Goal: Task Accomplishment & Management: Manage account settings

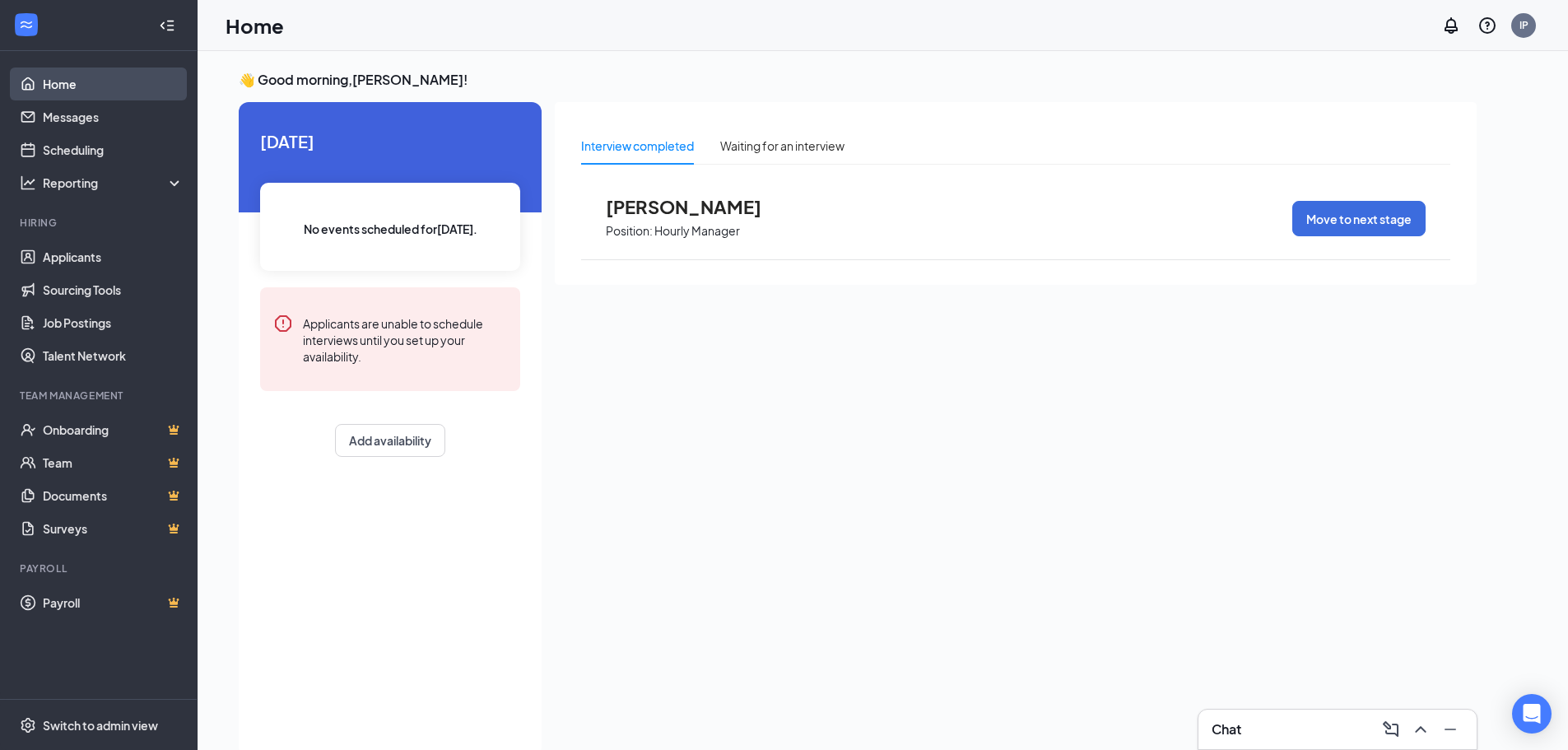
click at [129, 76] on link "Home" at bounding box center [114, 84] width 141 height 33
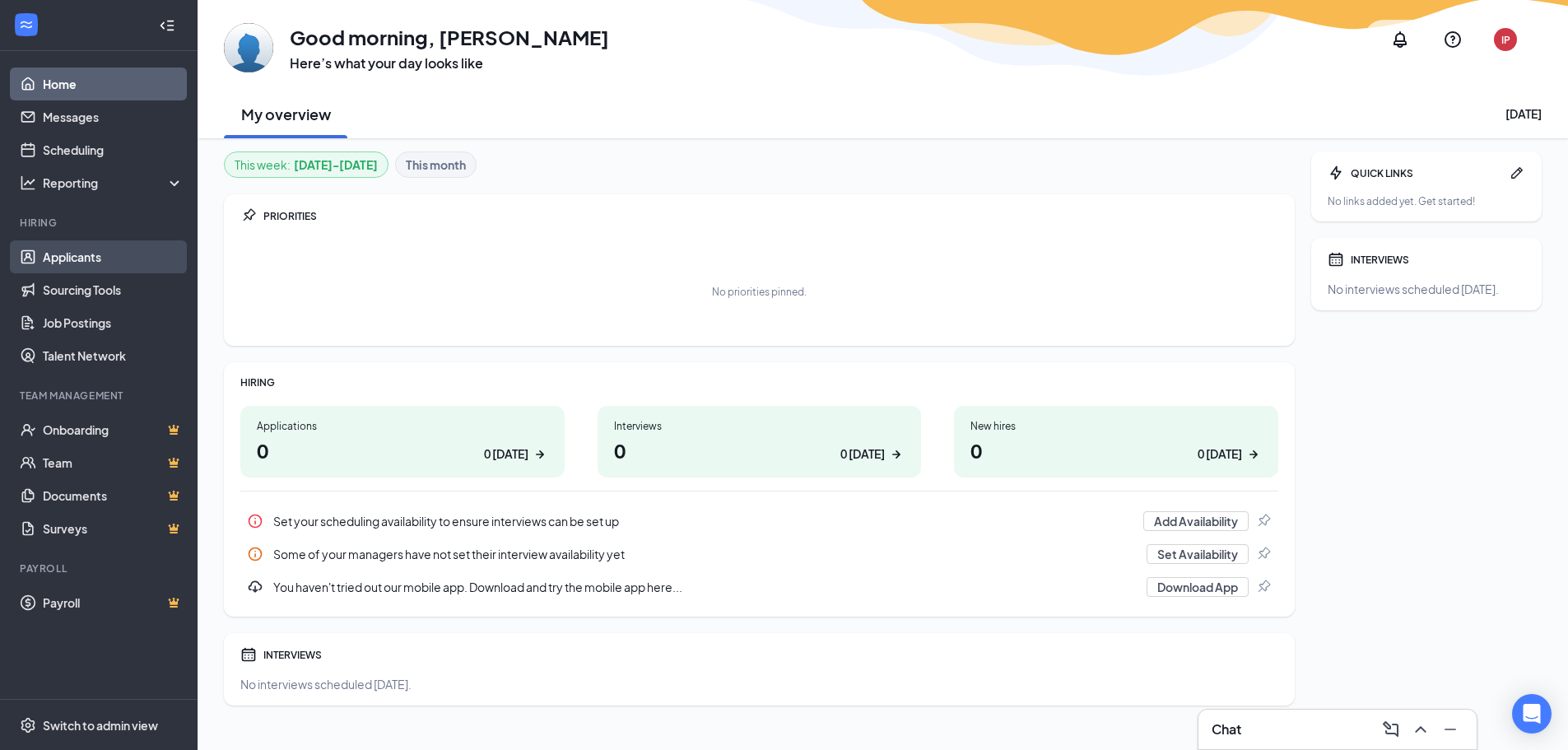
click at [115, 242] on link "Applicants" at bounding box center [114, 257] width 141 height 33
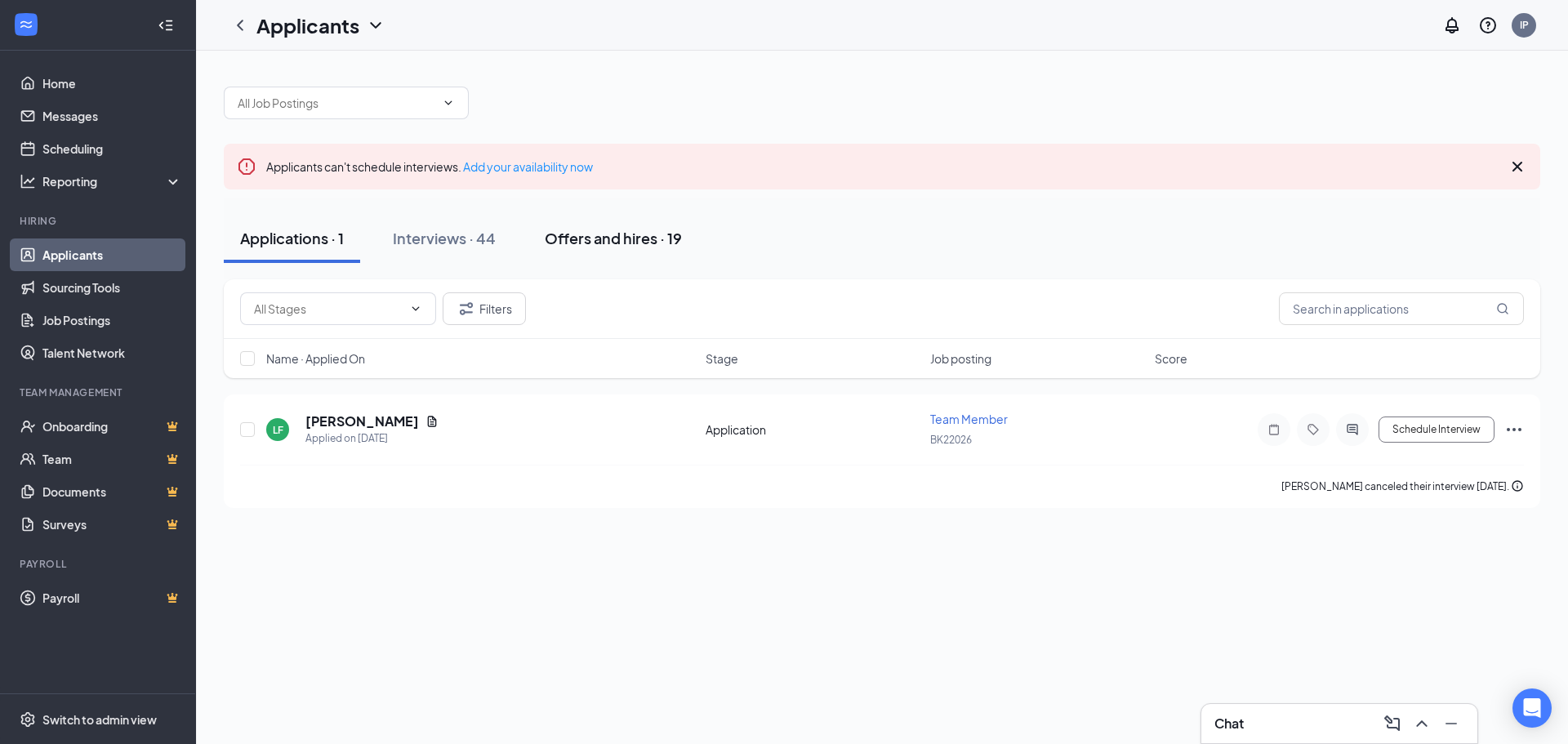
click at [550, 238] on div "Offers and hires · 19" at bounding box center [613, 238] width 137 height 21
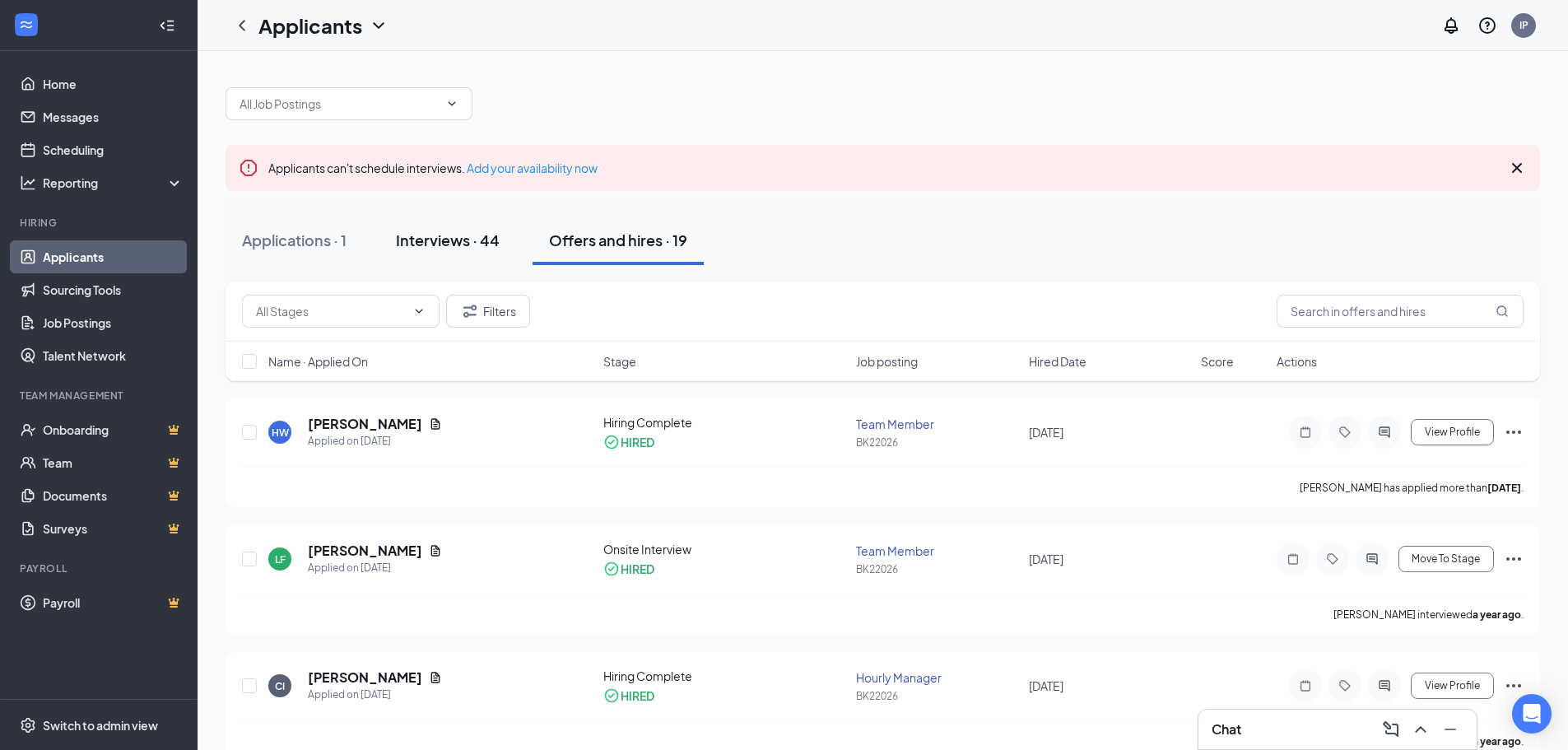
click at [442, 247] on div "Interviews · 44" at bounding box center [448, 240] width 104 height 21
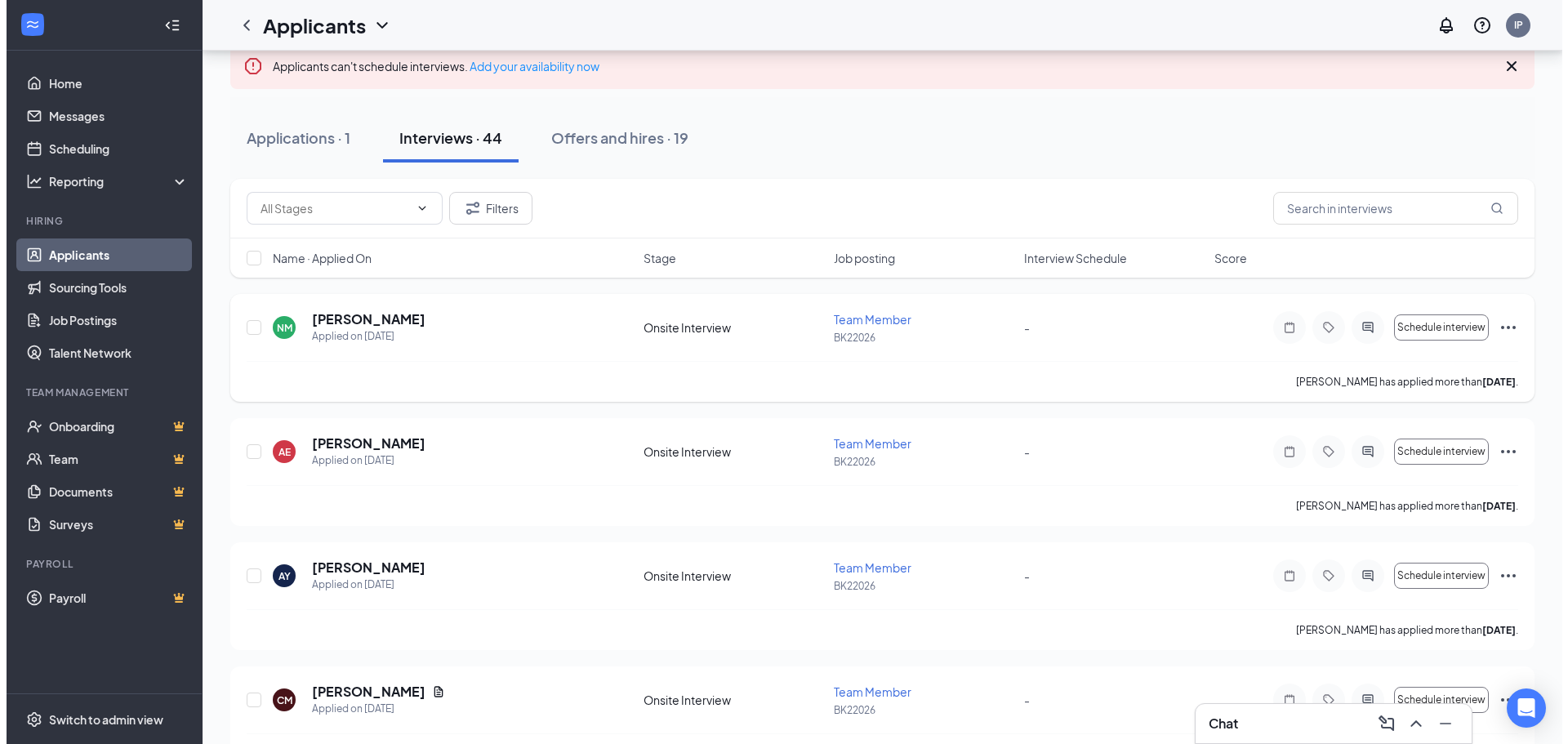
scroll to position [81, 0]
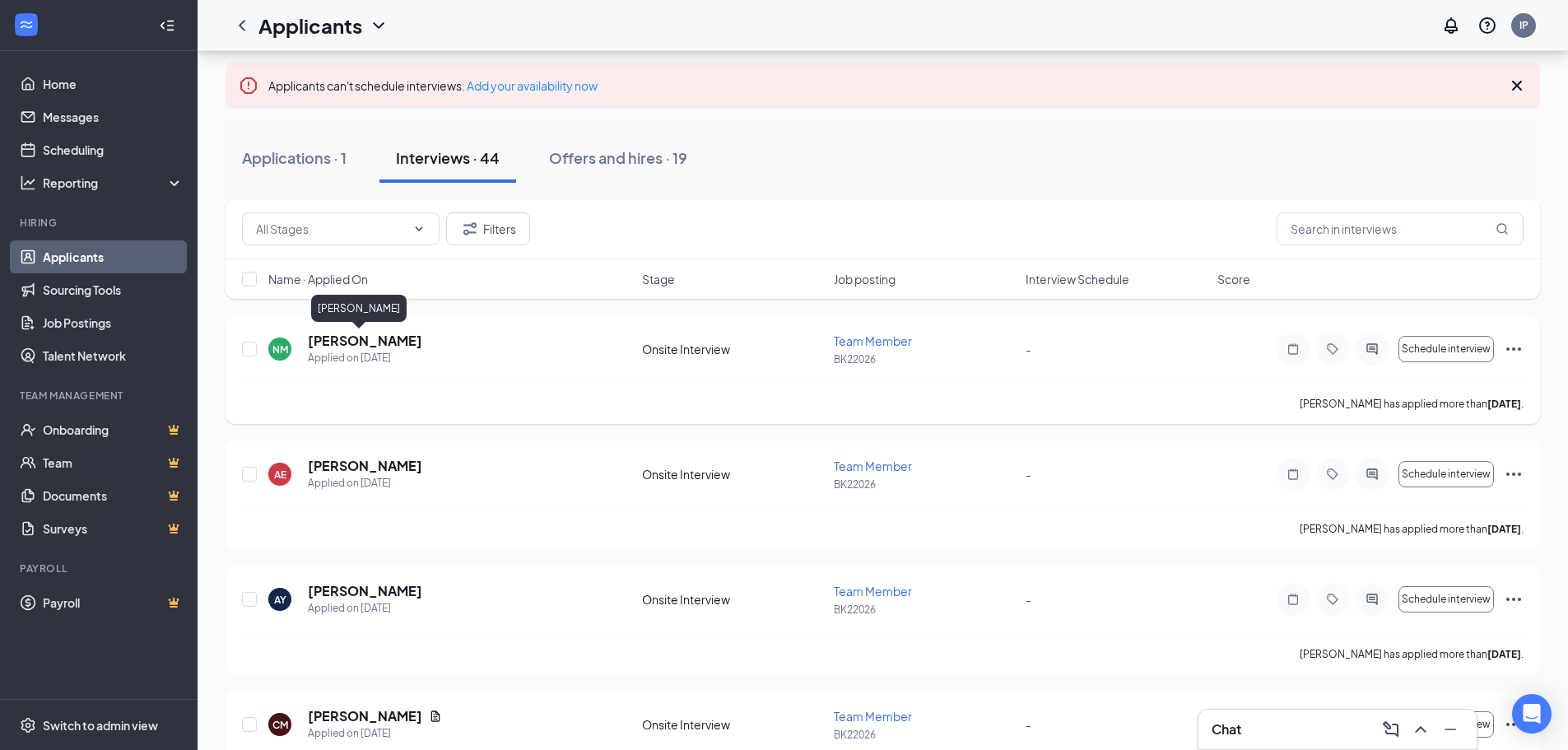
click at [338, 341] on h5 "[PERSON_NAME]" at bounding box center [365, 341] width 114 height 18
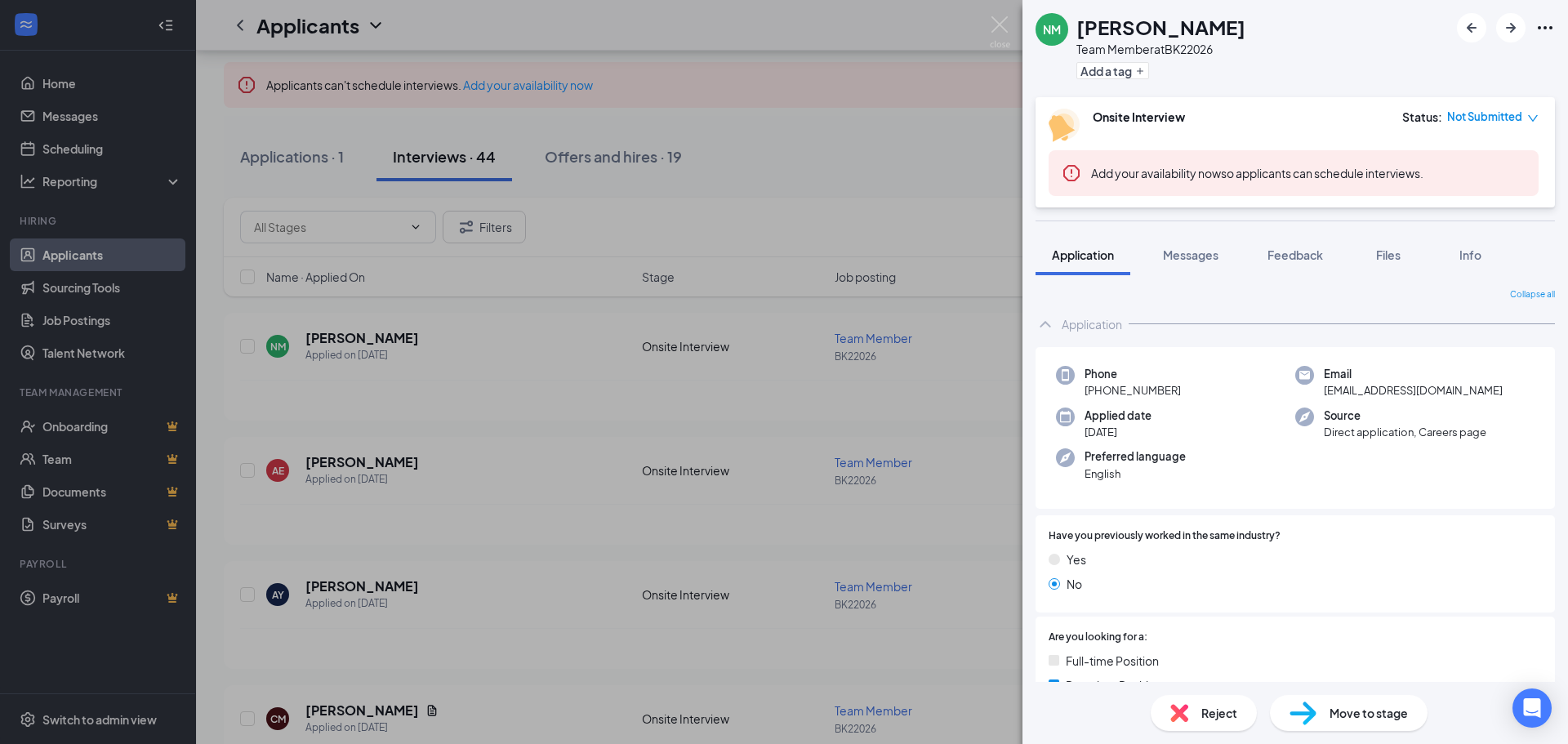
click at [856, 360] on div "NM [PERSON_NAME] Team Member at [GEOGRAPHIC_DATA] Add a tag Onsite Interview St…" at bounding box center [784, 372] width 1568 height 744
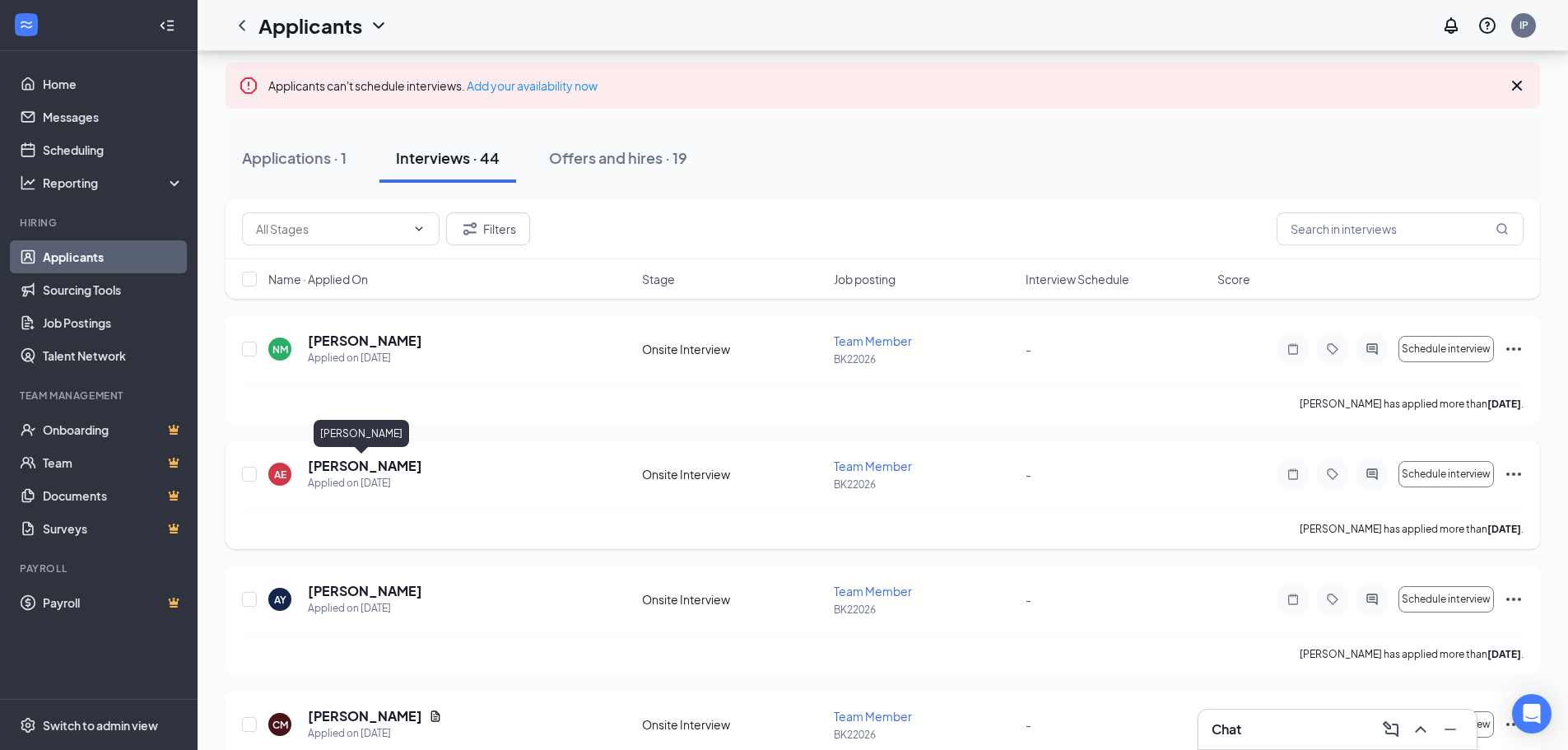
click at [356, 466] on h5 "[PERSON_NAME]" at bounding box center [365, 466] width 114 height 18
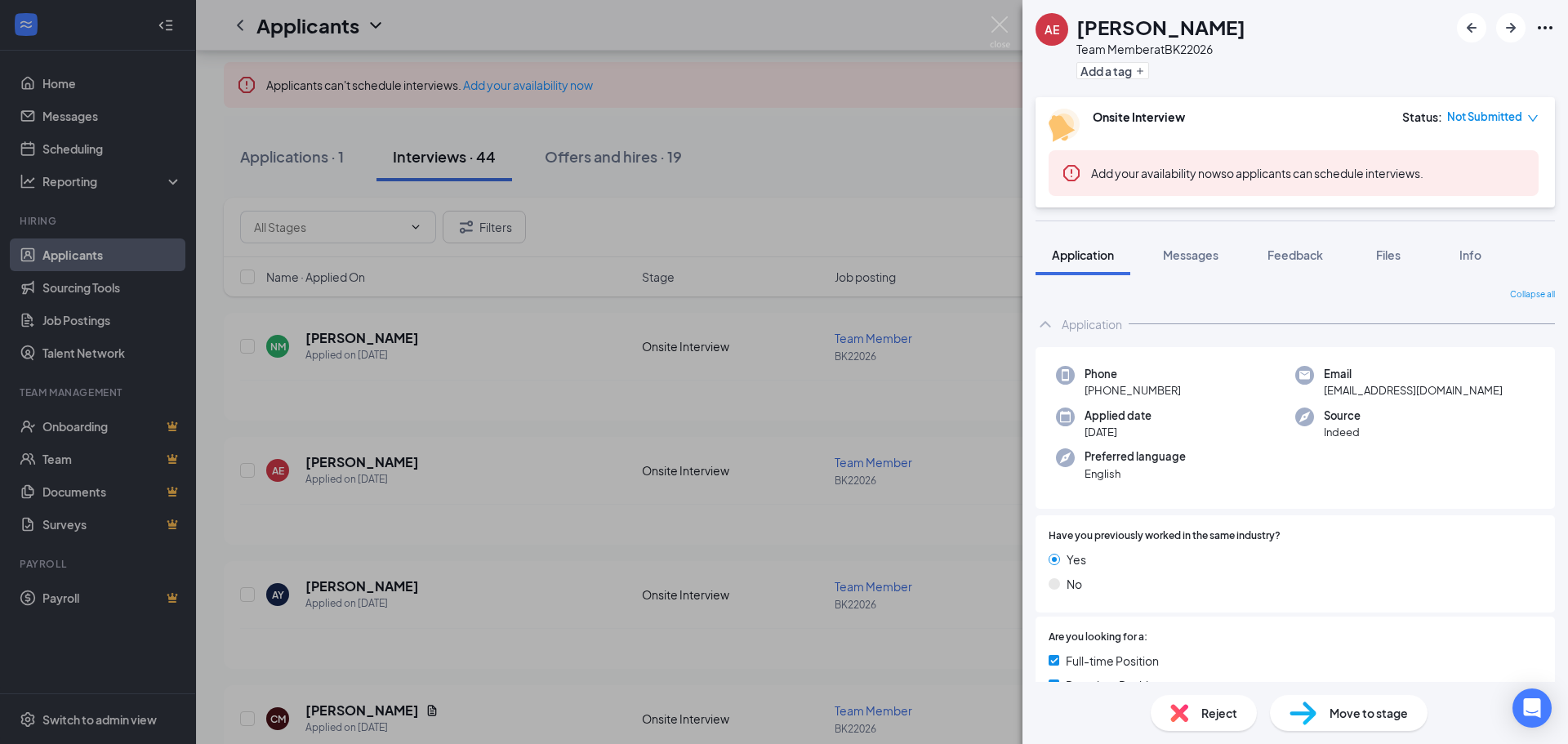
click at [973, 433] on div "AE [PERSON_NAME] Team Member at [GEOGRAPHIC_DATA] Add a tag Onsite Interview St…" at bounding box center [784, 372] width 1568 height 744
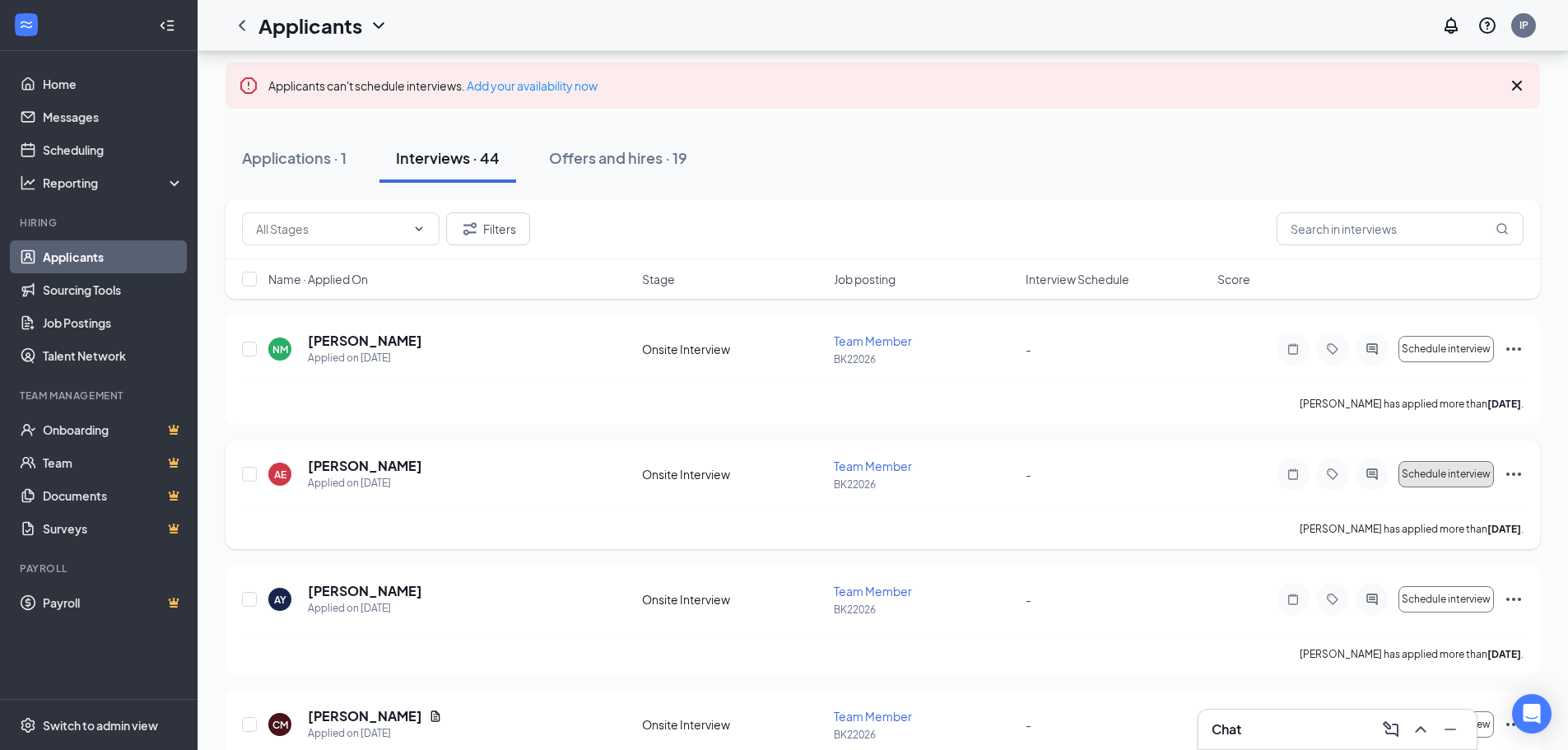
click at [1452, 469] on span "Schedule interview" at bounding box center [1446, 474] width 89 height 12
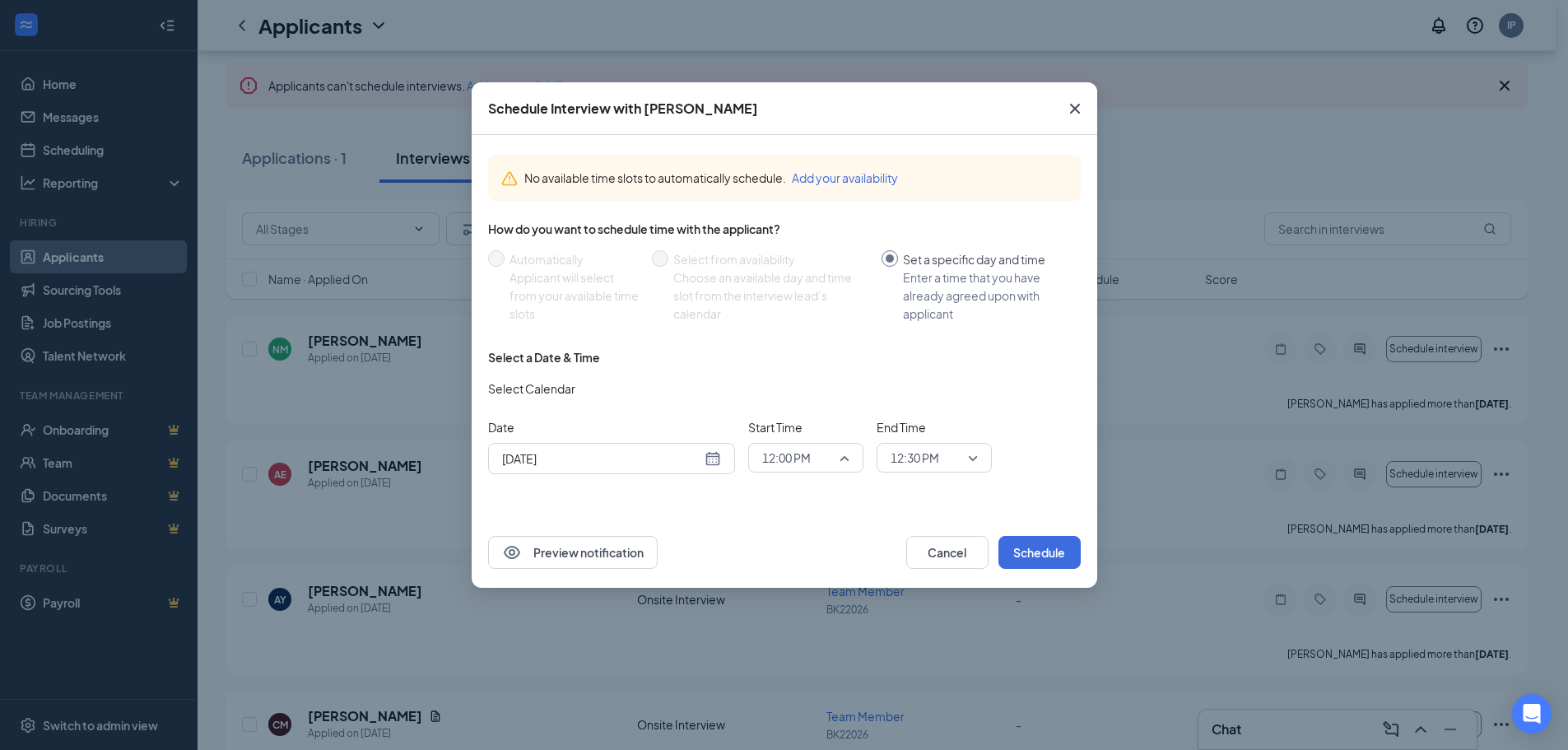
click at [834, 448] on span "12:00 PM" at bounding box center [798, 457] width 72 height 25
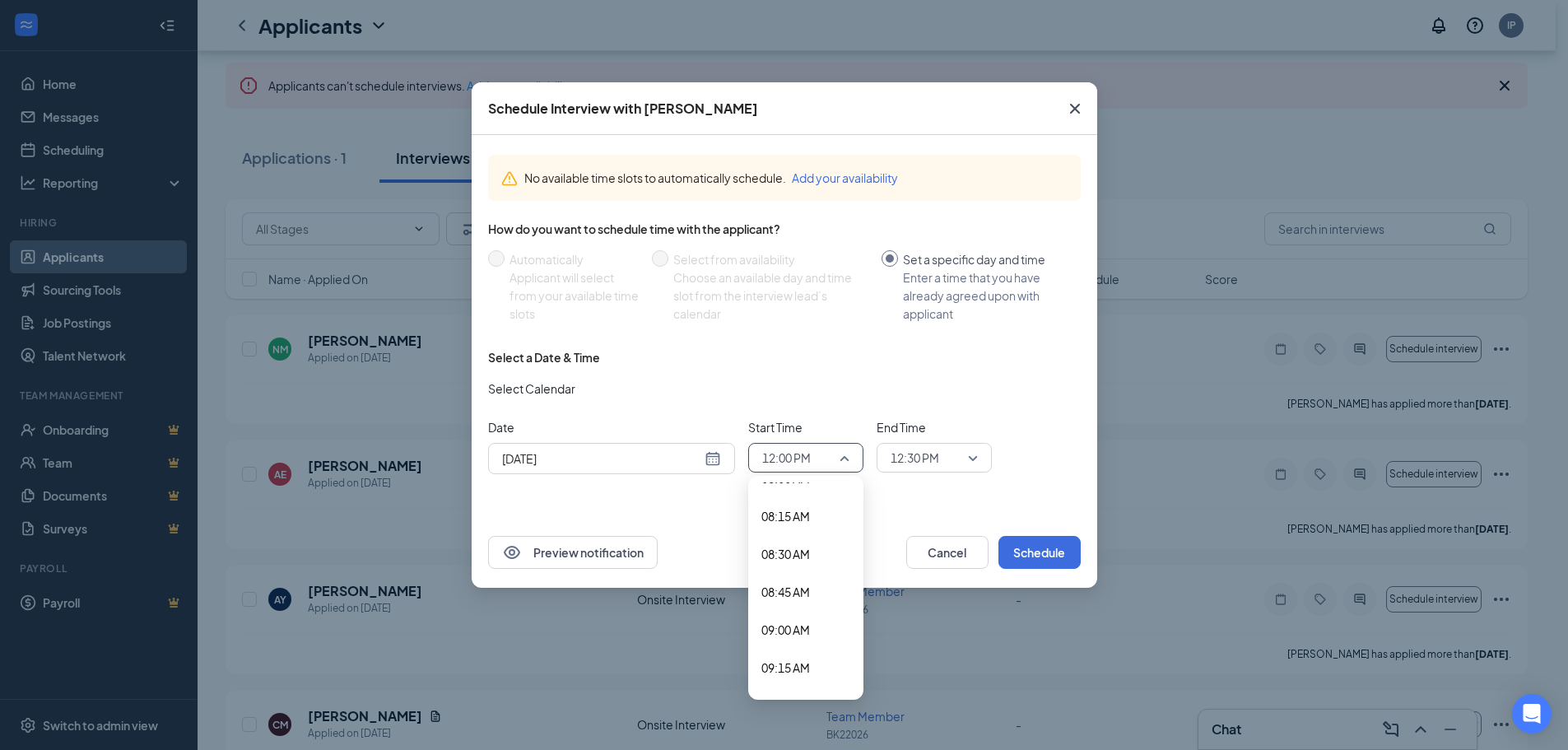
scroll to position [1153, 0]
click at [807, 556] on span "08:00 AM" at bounding box center [786, 561] width 49 height 18
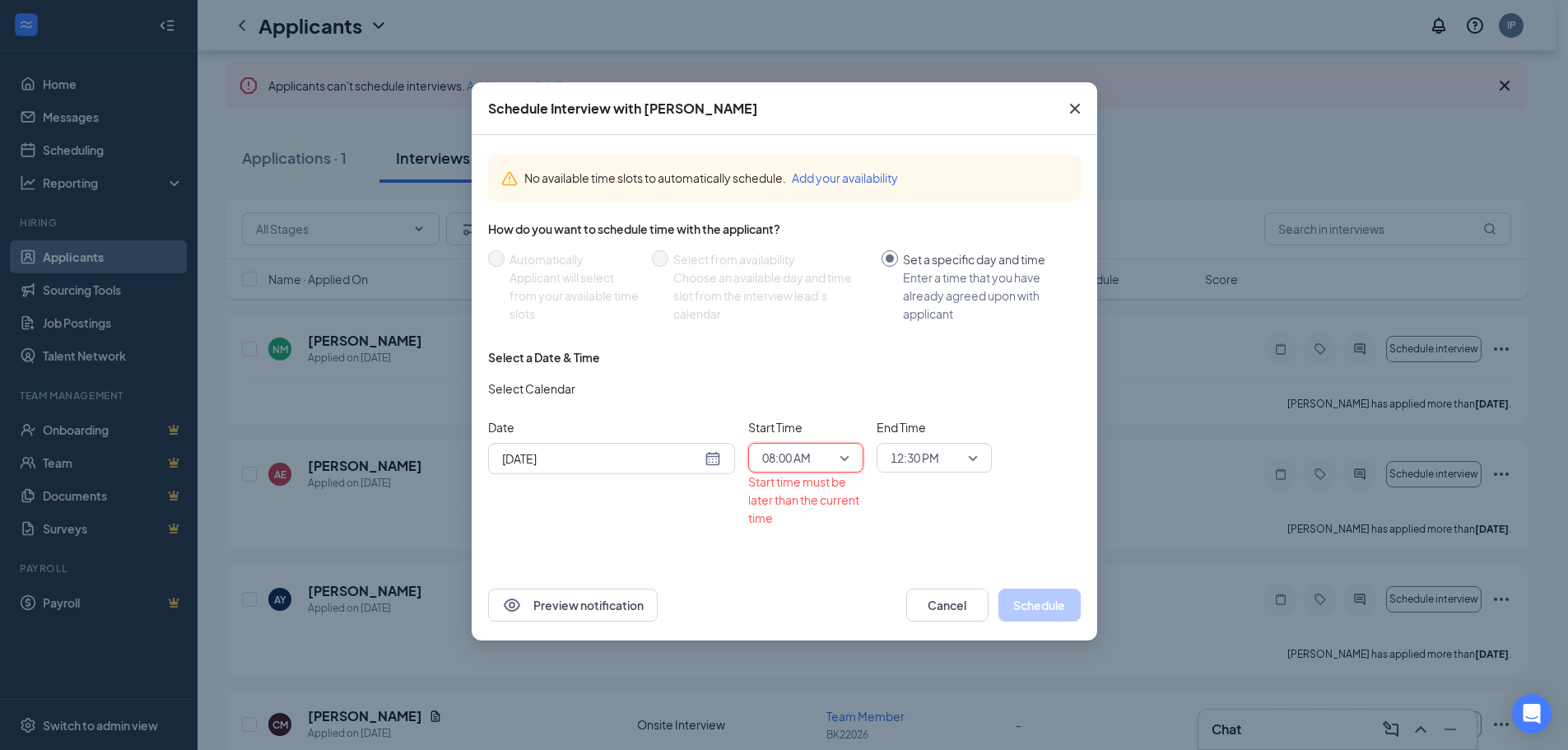
click at [917, 472] on div "12:30 PM" at bounding box center [934, 457] width 115 height 30
click at [840, 472] on div "08:00 AM" at bounding box center [806, 457] width 115 height 30
click at [927, 475] on div "End Time 12:30 PM 09:15 AM 09:30 AM 09:45 AM 12:00 AM 12:15 AM 12:30 AM 12:45 A…" at bounding box center [934, 472] width 115 height 109
click at [930, 464] on span "12:30 PM" at bounding box center [915, 457] width 49 height 25
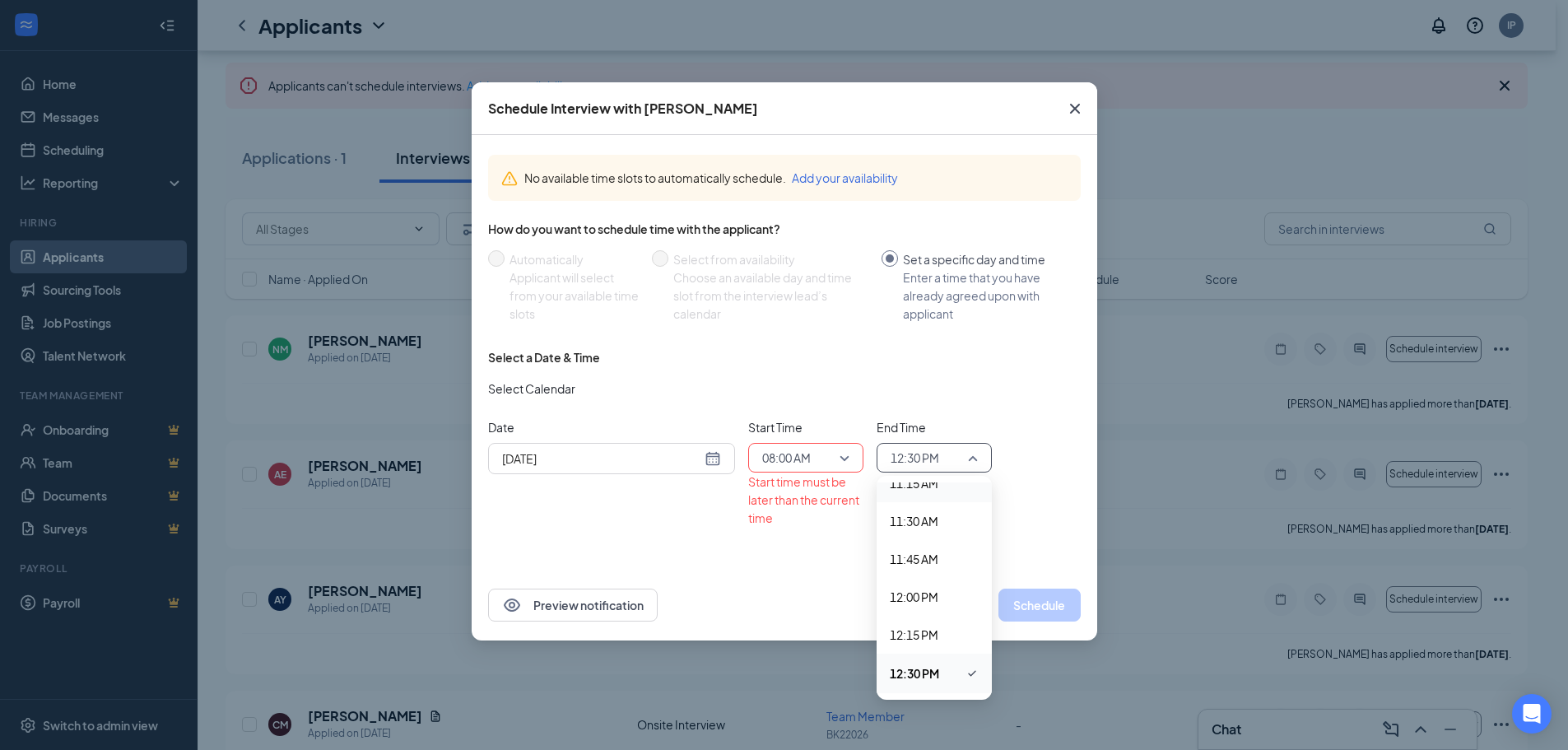
scroll to position [1228, 0]
click at [927, 598] on span "08:45 AM" at bounding box center [914, 598] width 49 height 18
click at [926, 463] on span "08:45 AM" at bounding box center [915, 457] width 49 height 25
click at [932, 598] on span "08:15 AM" at bounding box center [914, 605] width 49 height 18
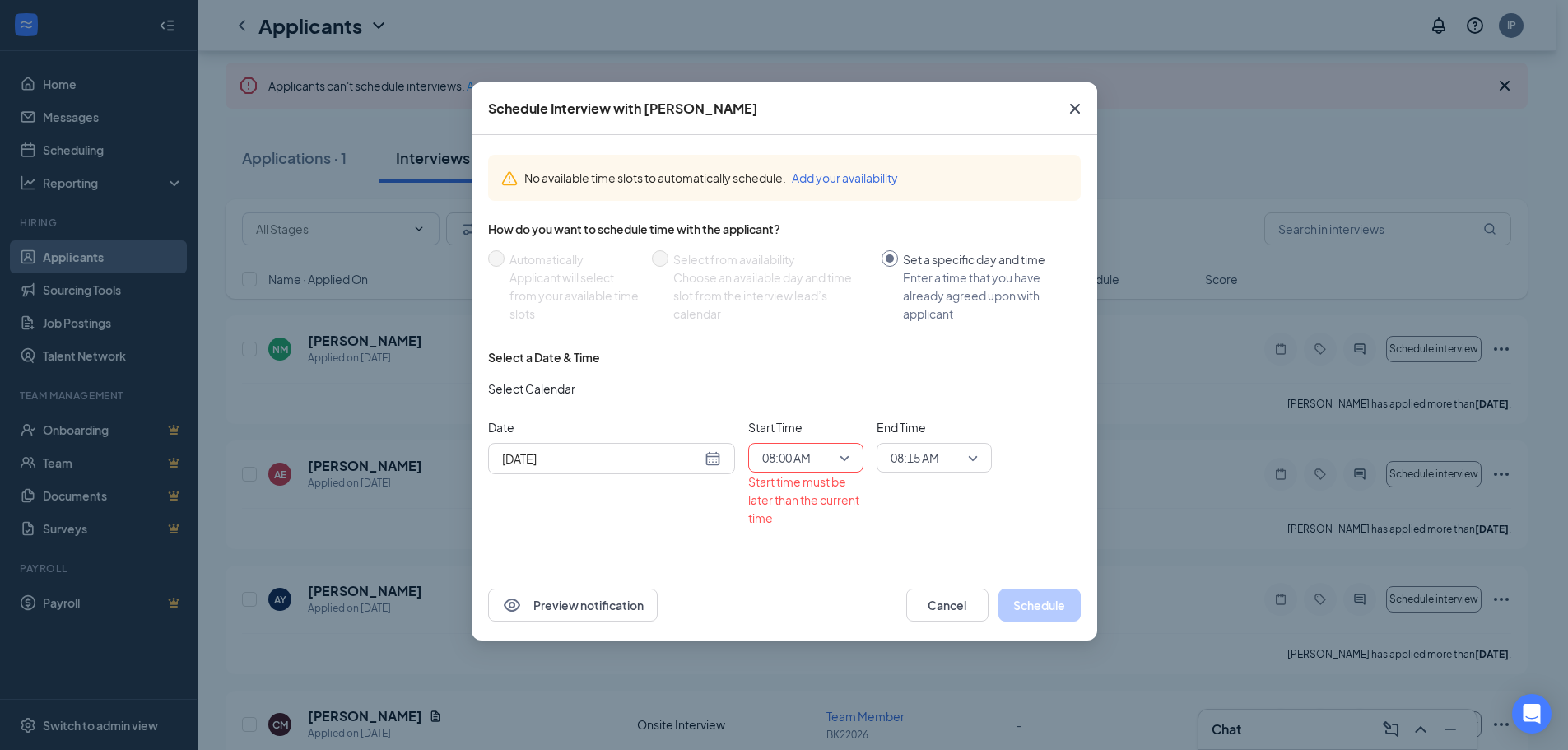
click at [708, 458] on div "[DATE]" at bounding box center [612, 458] width 219 height 18
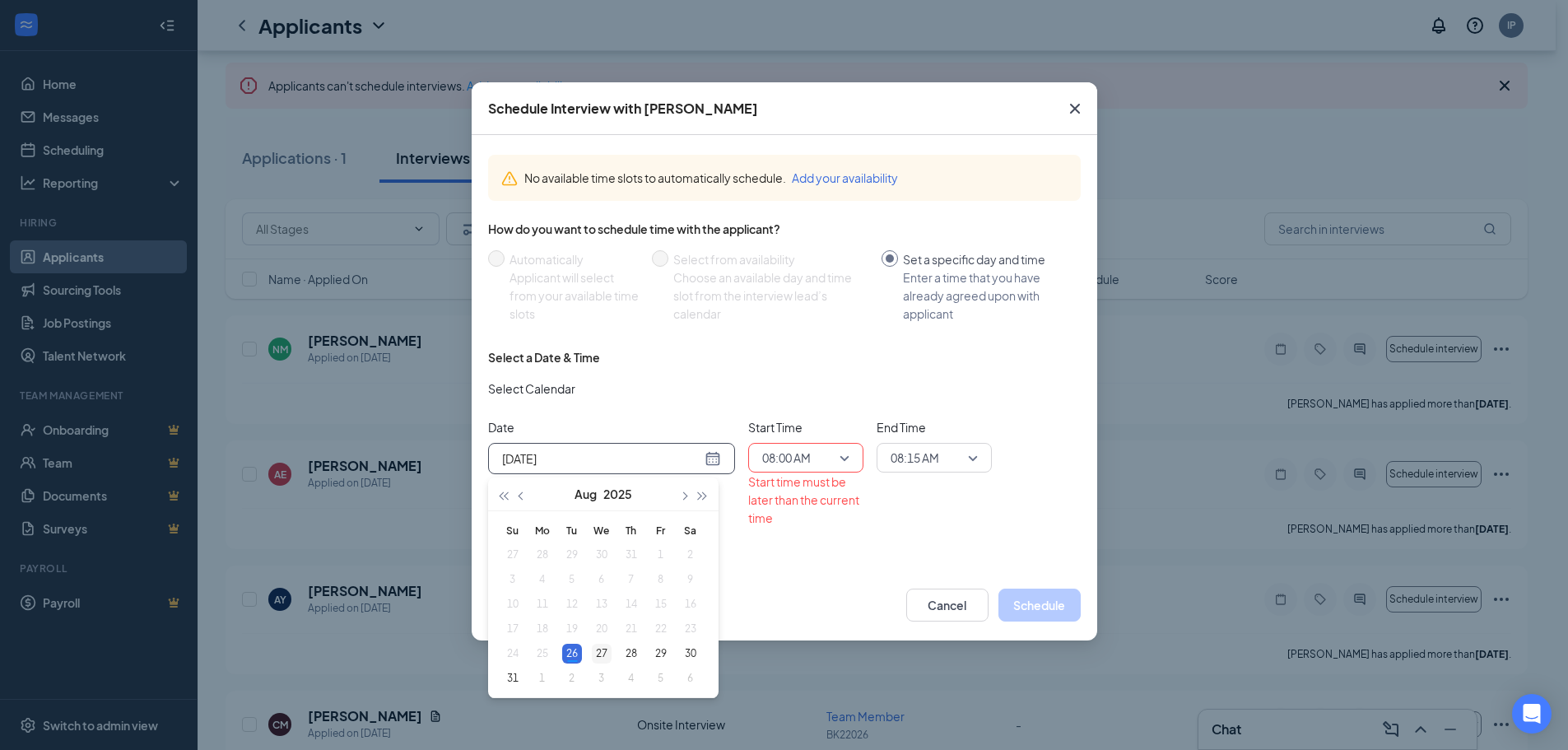
type input "[DATE]"
click at [601, 651] on div "27" at bounding box center [602, 654] width 20 height 20
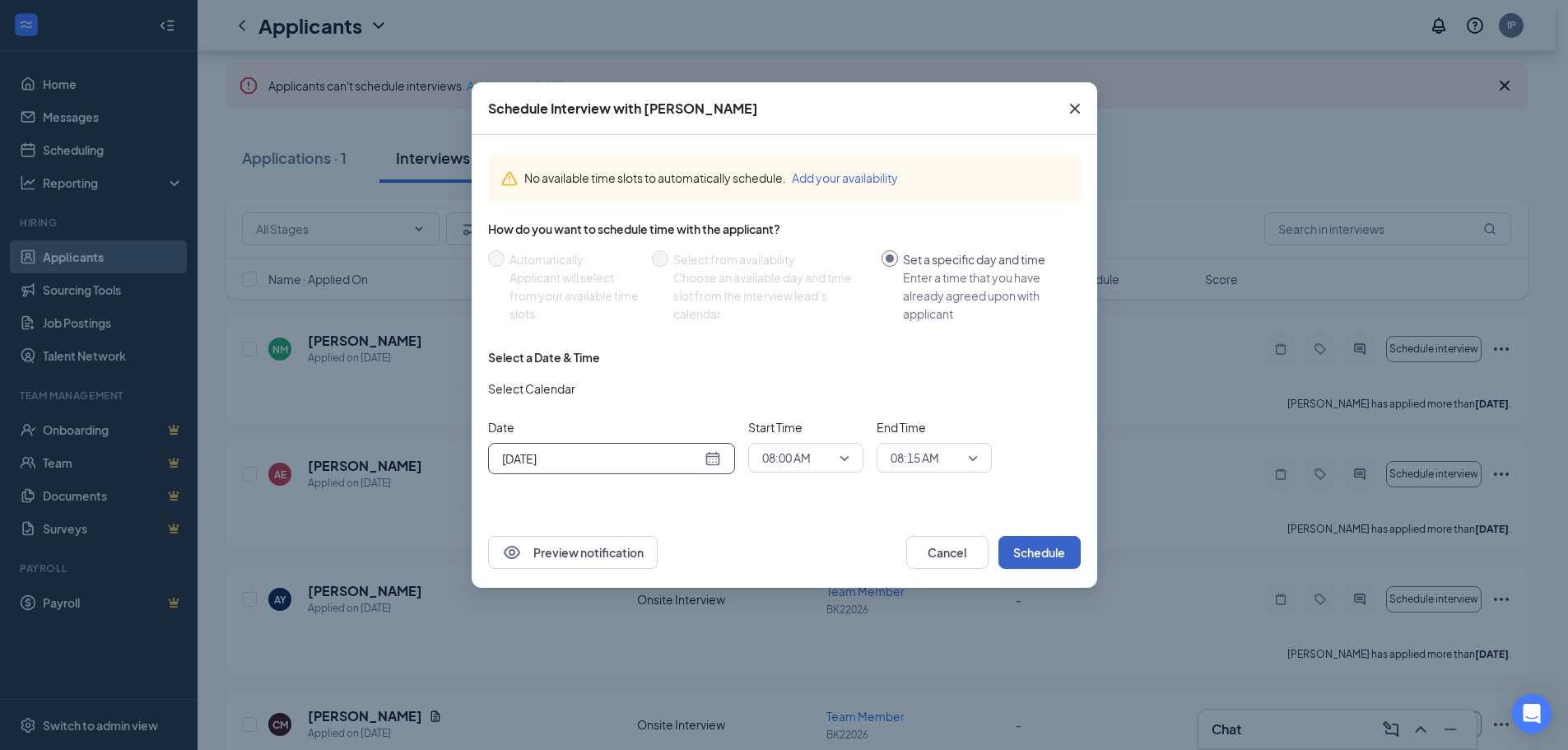
click at [1041, 549] on button "Schedule" at bounding box center [1039, 553] width 82 height 33
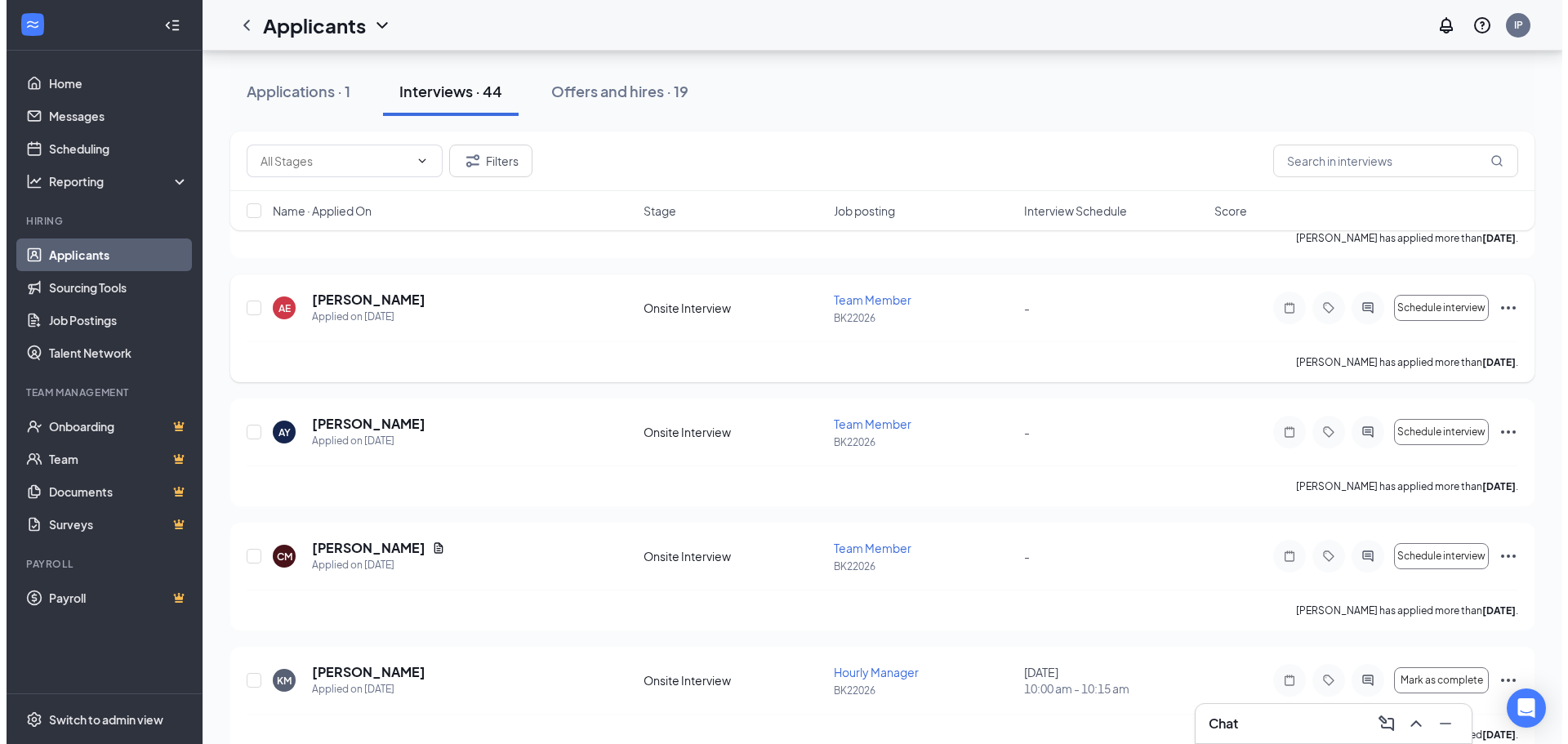
scroll to position [245, 0]
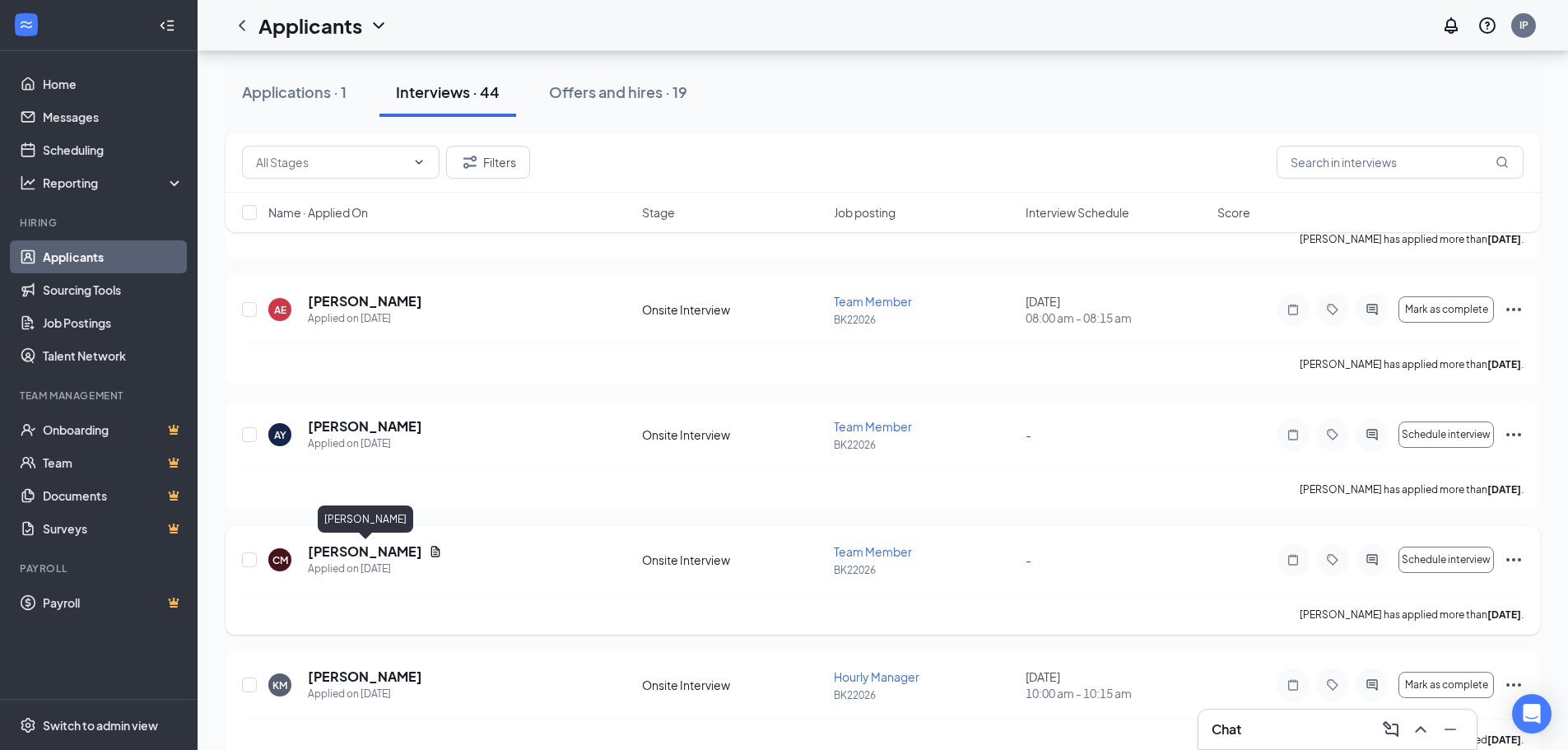
click at [393, 554] on h5 "[PERSON_NAME]" at bounding box center [365, 552] width 114 height 18
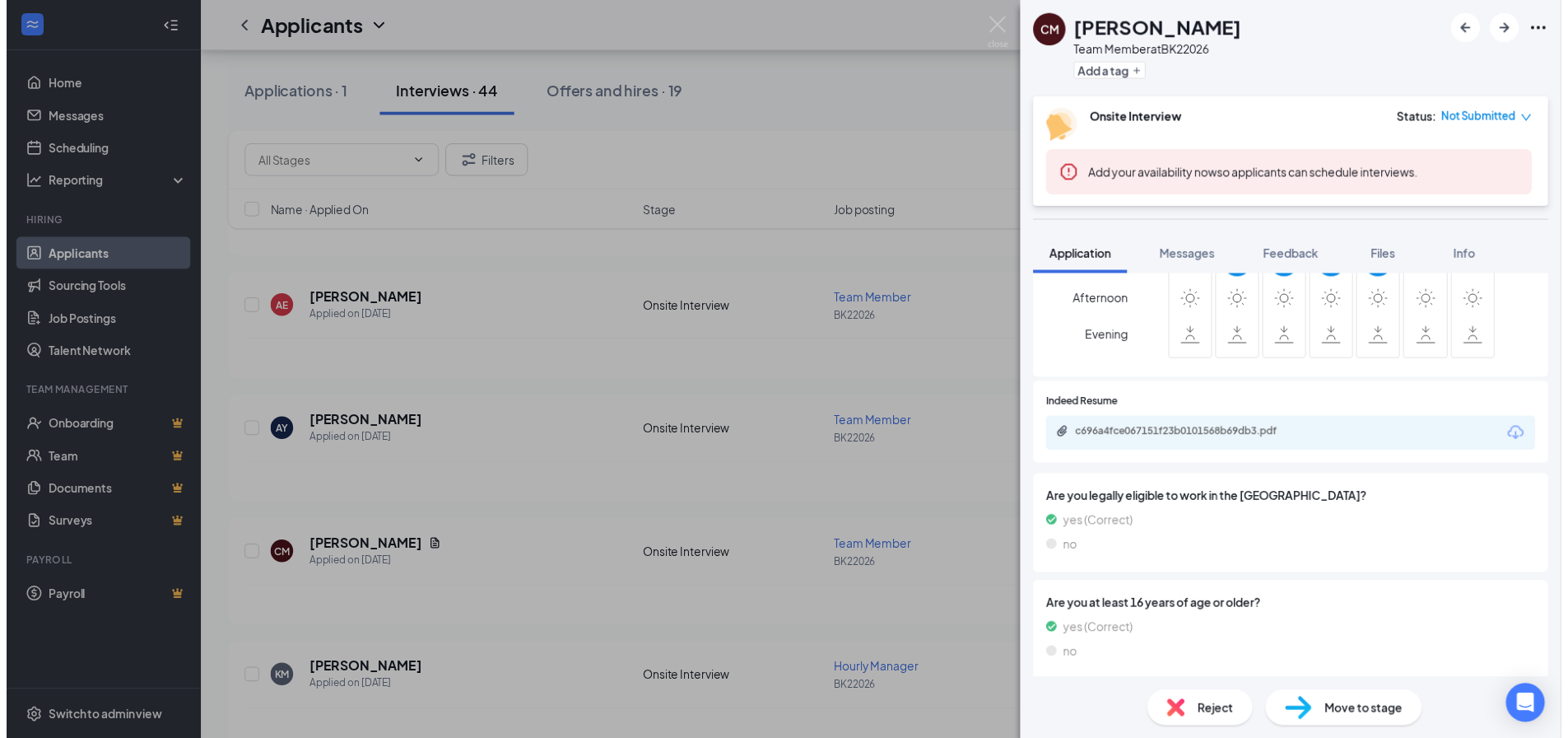
scroll to position [583, 0]
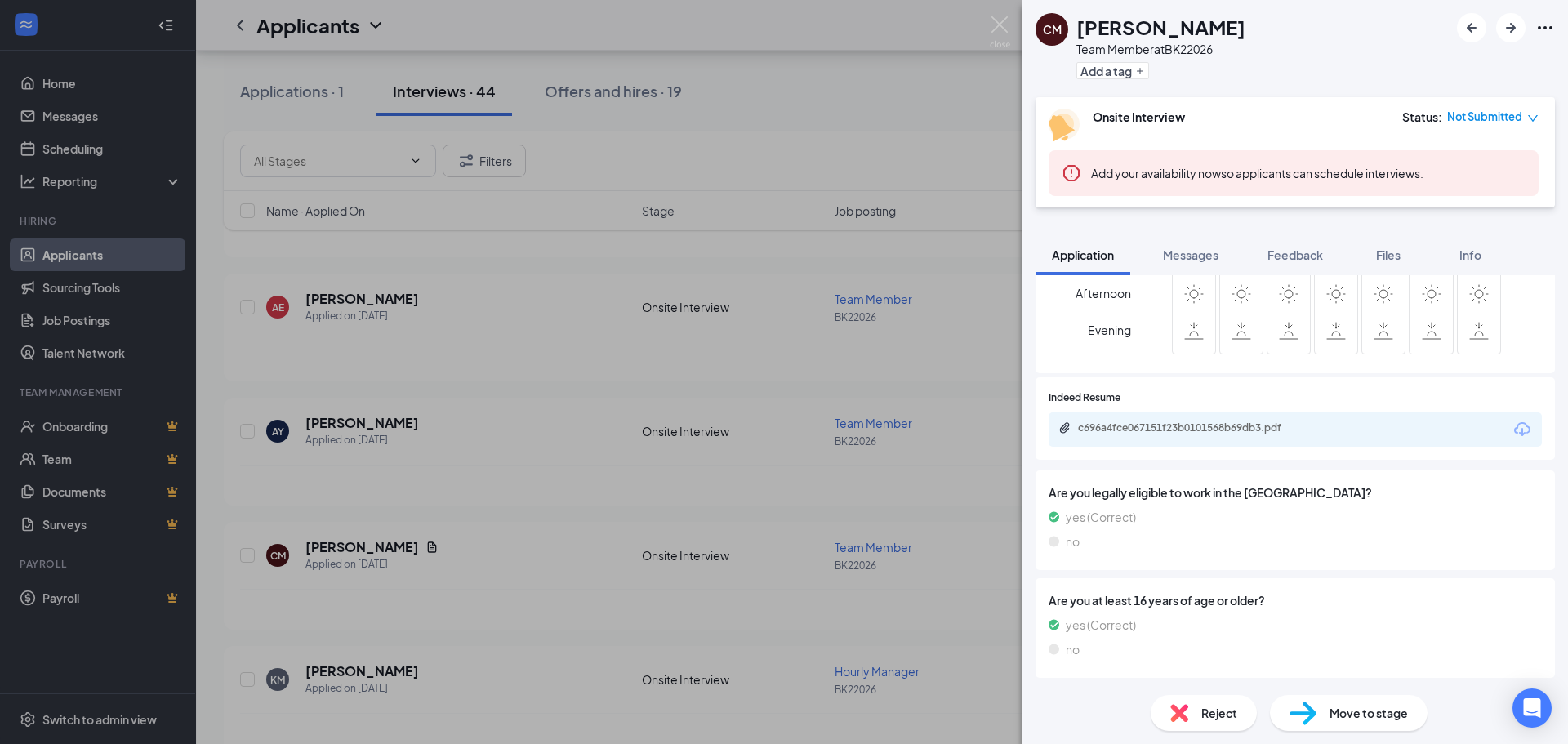
click at [522, 471] on div "CM [PERSON_NAME] Team Member at [GEOGRAPHIC_DATA] Add a tag Onsite Interview St…" at bounding box center [784, 372] width 1568 height 744
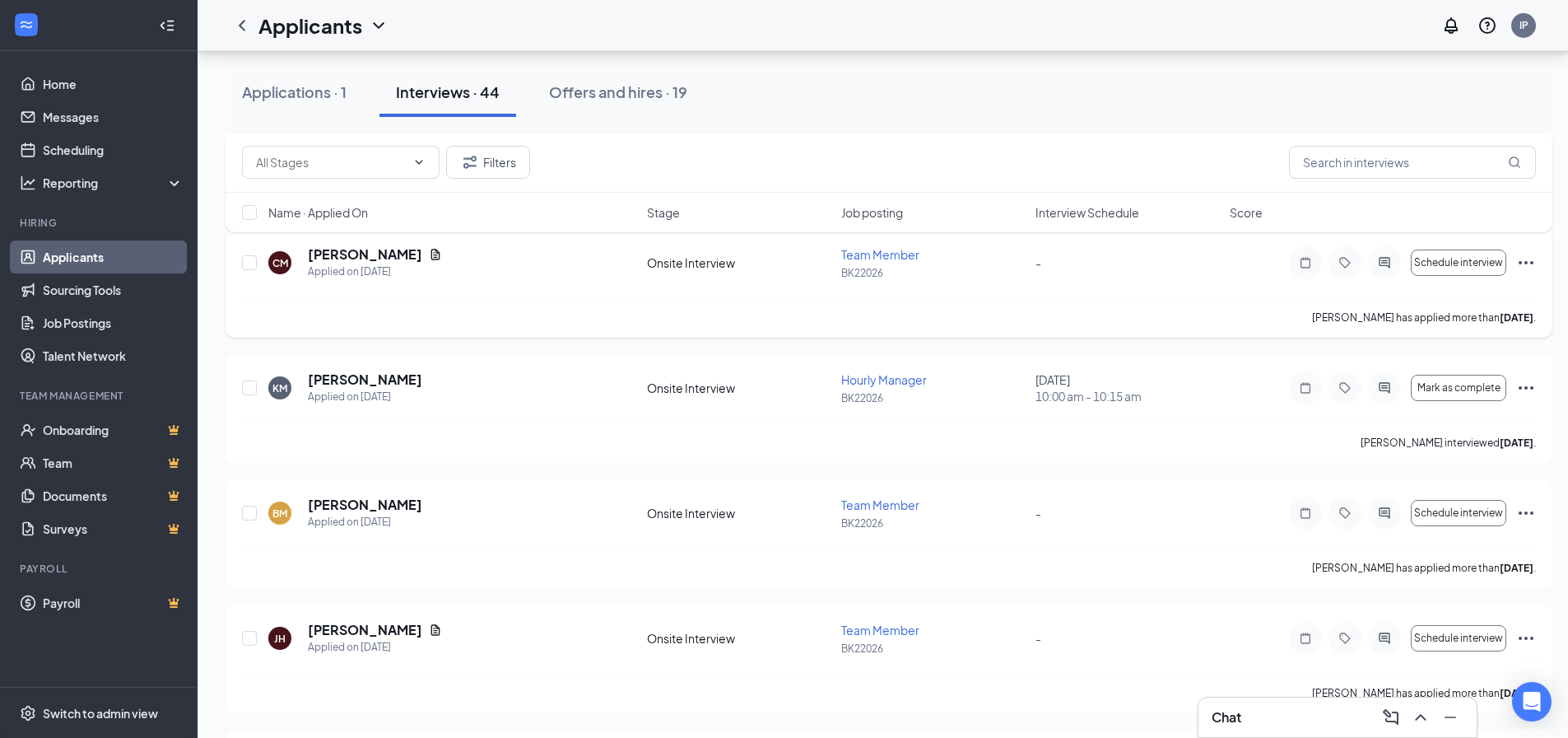
scroll to position [494, 0]
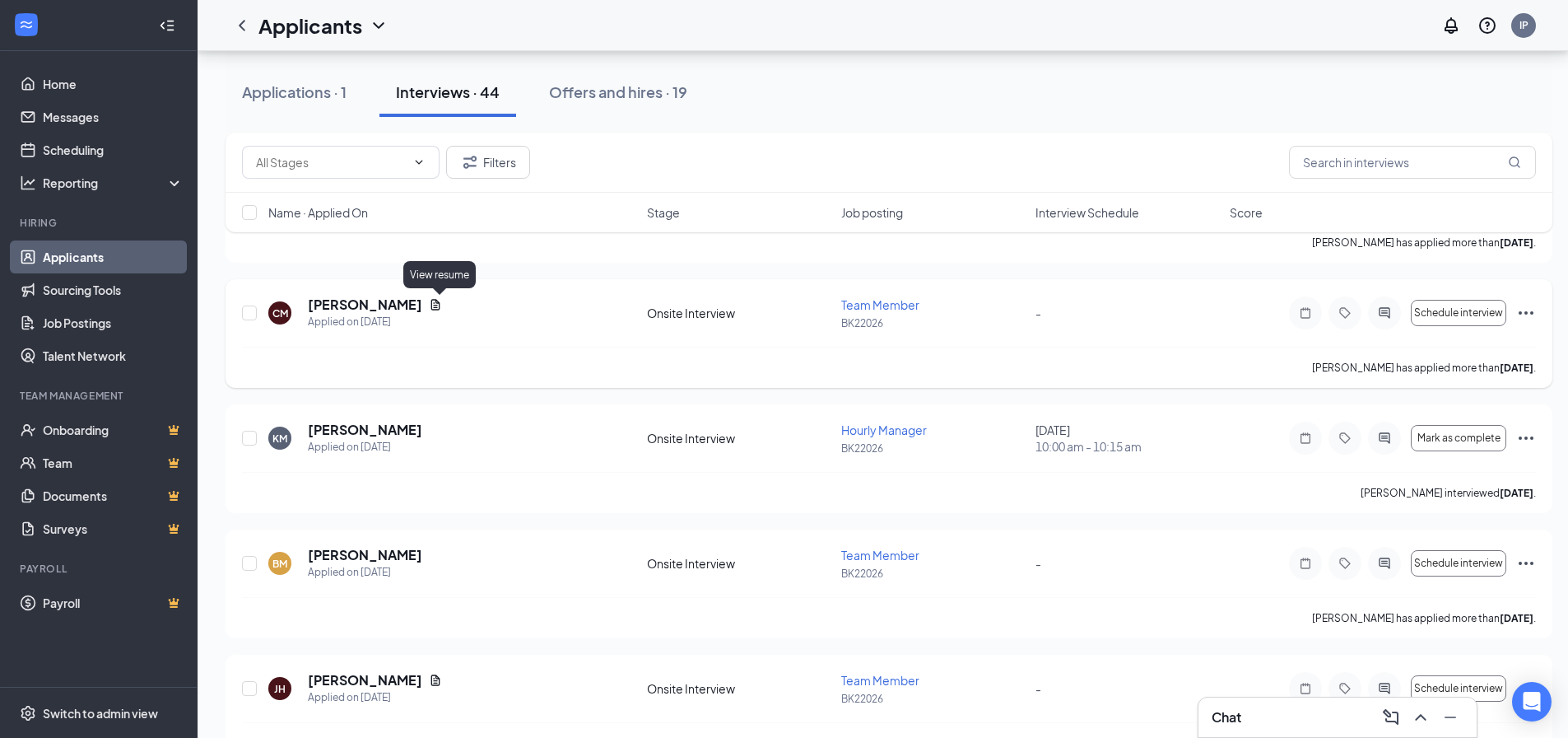
click at [441, 304] on icon "Document" at bounding box center [436, 305] width 13 height 13
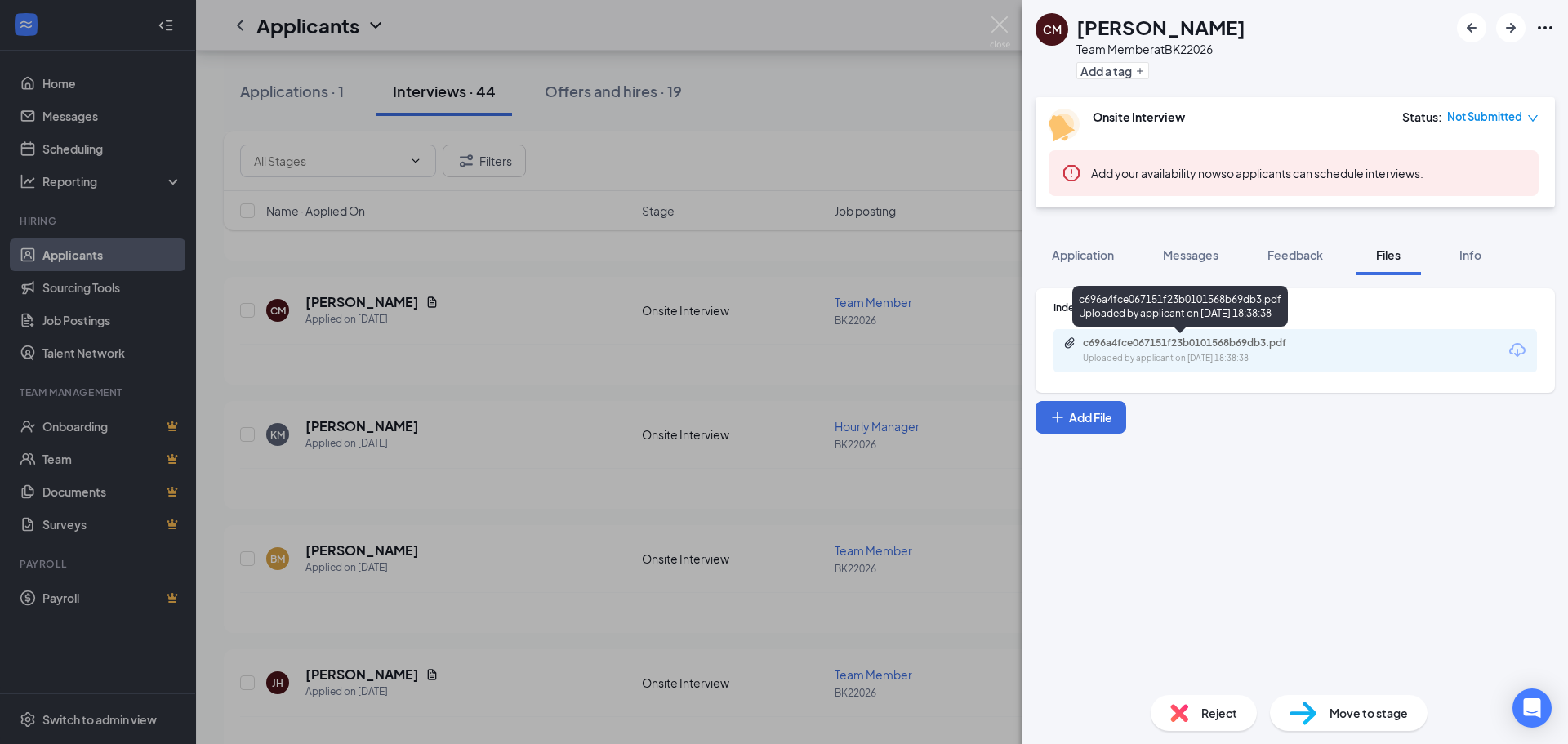
click at [1282, 354] on div "Uploaded by applicant on [DATE] 18:38:38" at bounding box center [1205, 358] width 245 height 13
click at [758, 580] on div "CM [PERSON_NAME] Team Member at [GEOGRAPHIC_DATA] Add a tag Onsite Interview St…" at bounding box center [784, 372] width 1568 height 744
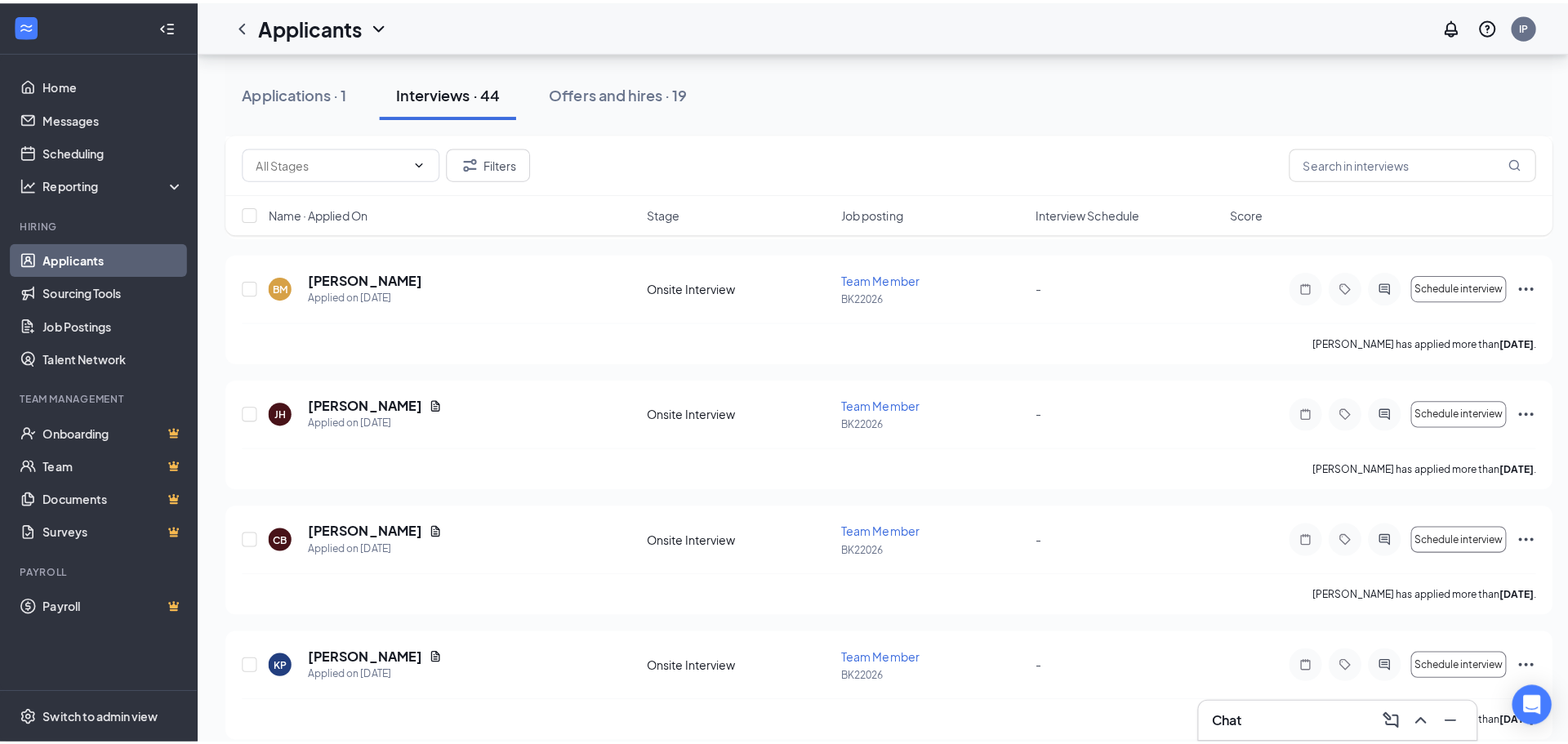
scroll to position [816, 0]
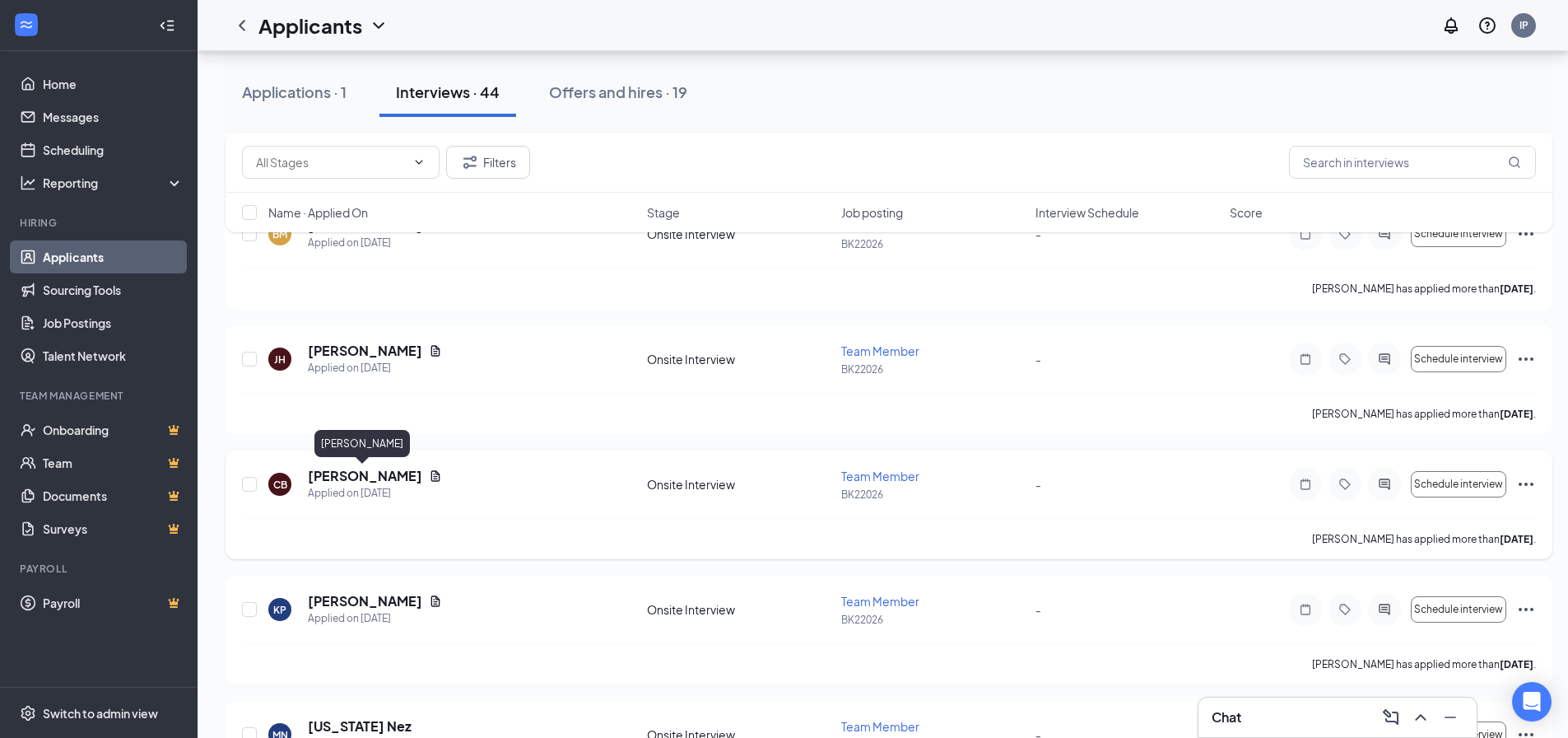
click at [375, 482] on h5 "[PERSON_NAME]" at bounding box center [365, 476] width 114 height 18
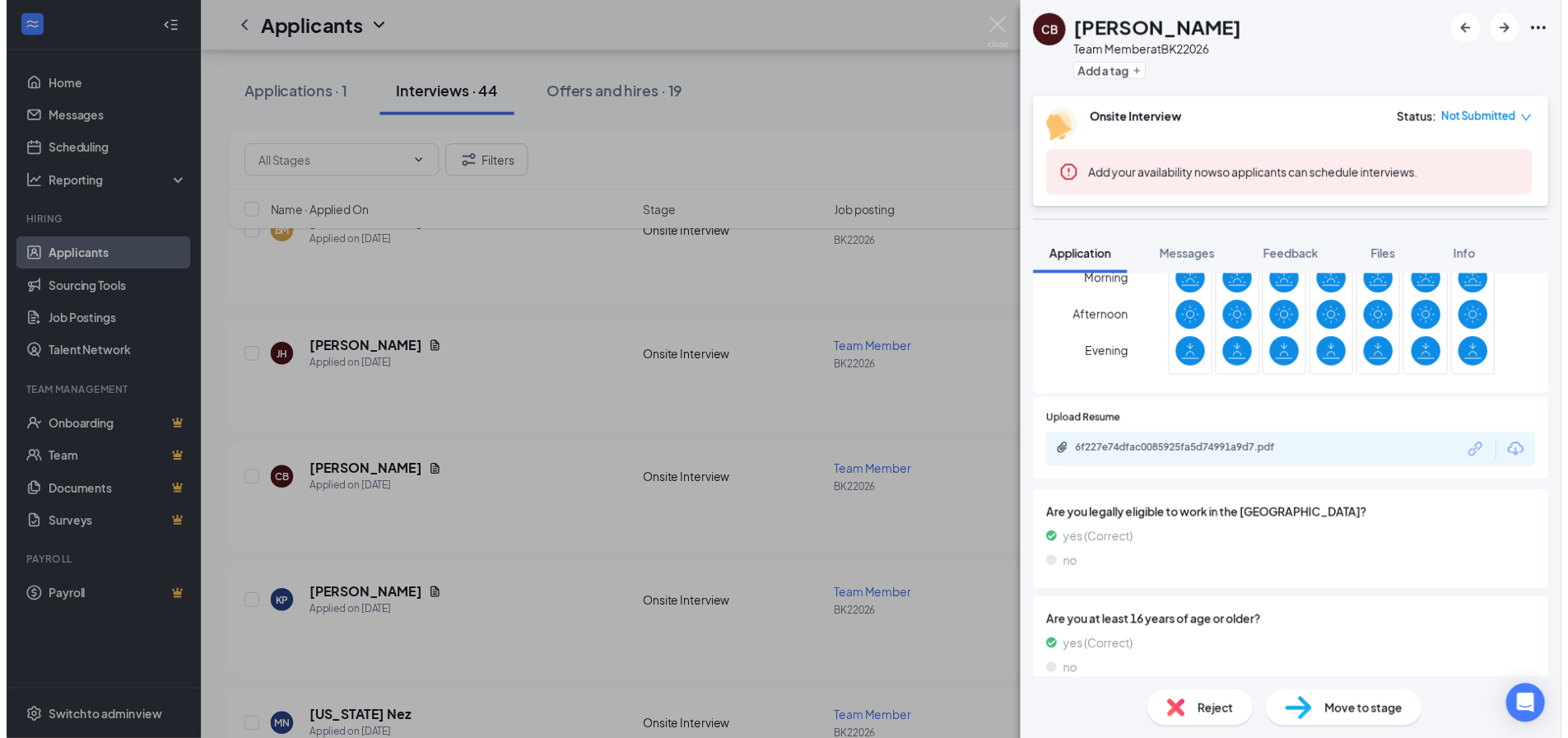
scroll to position [576, 0]
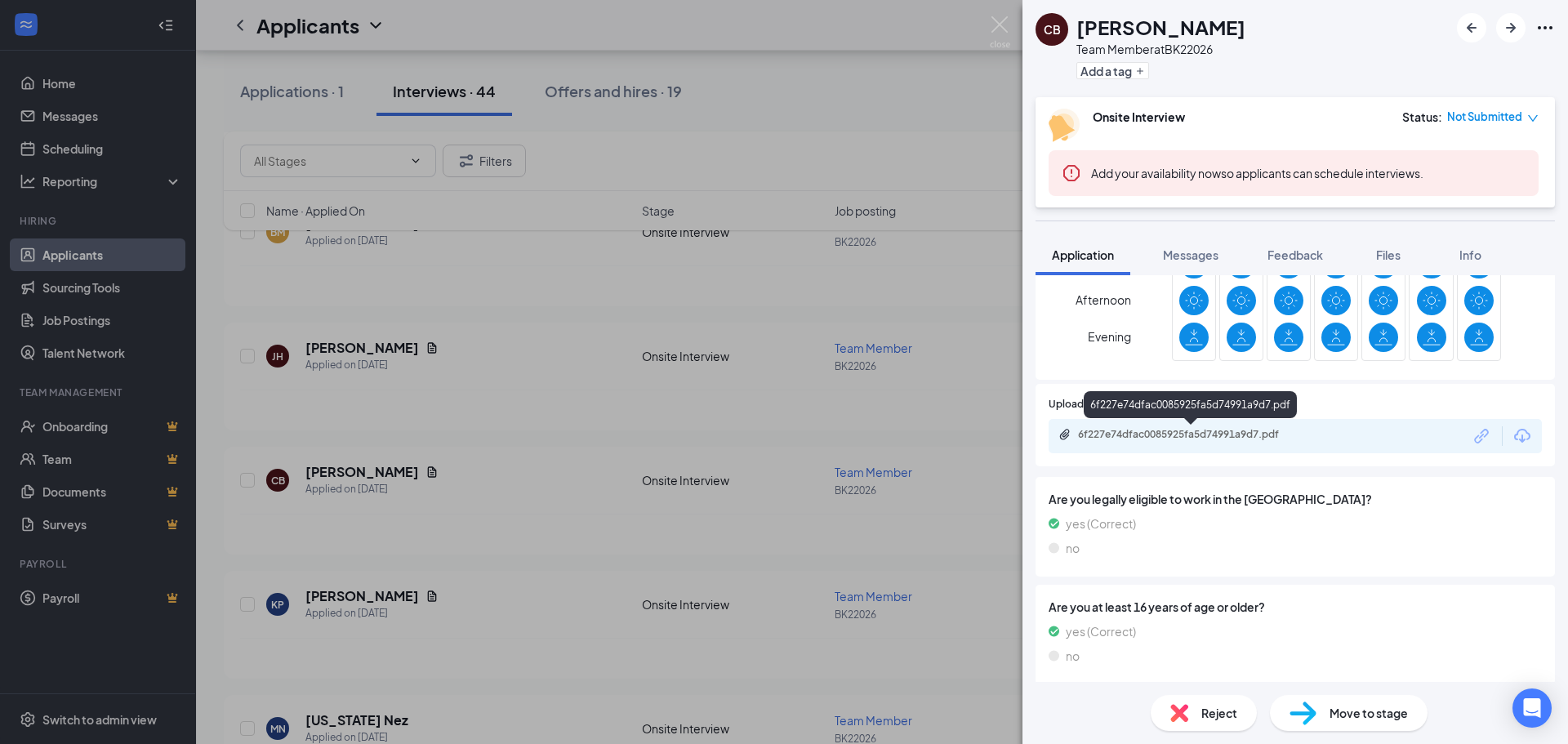
click at [1259, 438] on div "6f227e74dfac0085925fa5d74991a9d7.pdf" at bounding box center [1192, 434] width 229 height 13
drag, startPoint x: 798, startPoint y: 312, endPoint x: 603, endPoint y: 536, distance: 297.0
click at [798, 312] on div "[PERSON_NAME] Team Member at BK22026 Add a tag Onsite Interview Status : Not Su…" at bounding box center [784, 372] width 1568 height 744
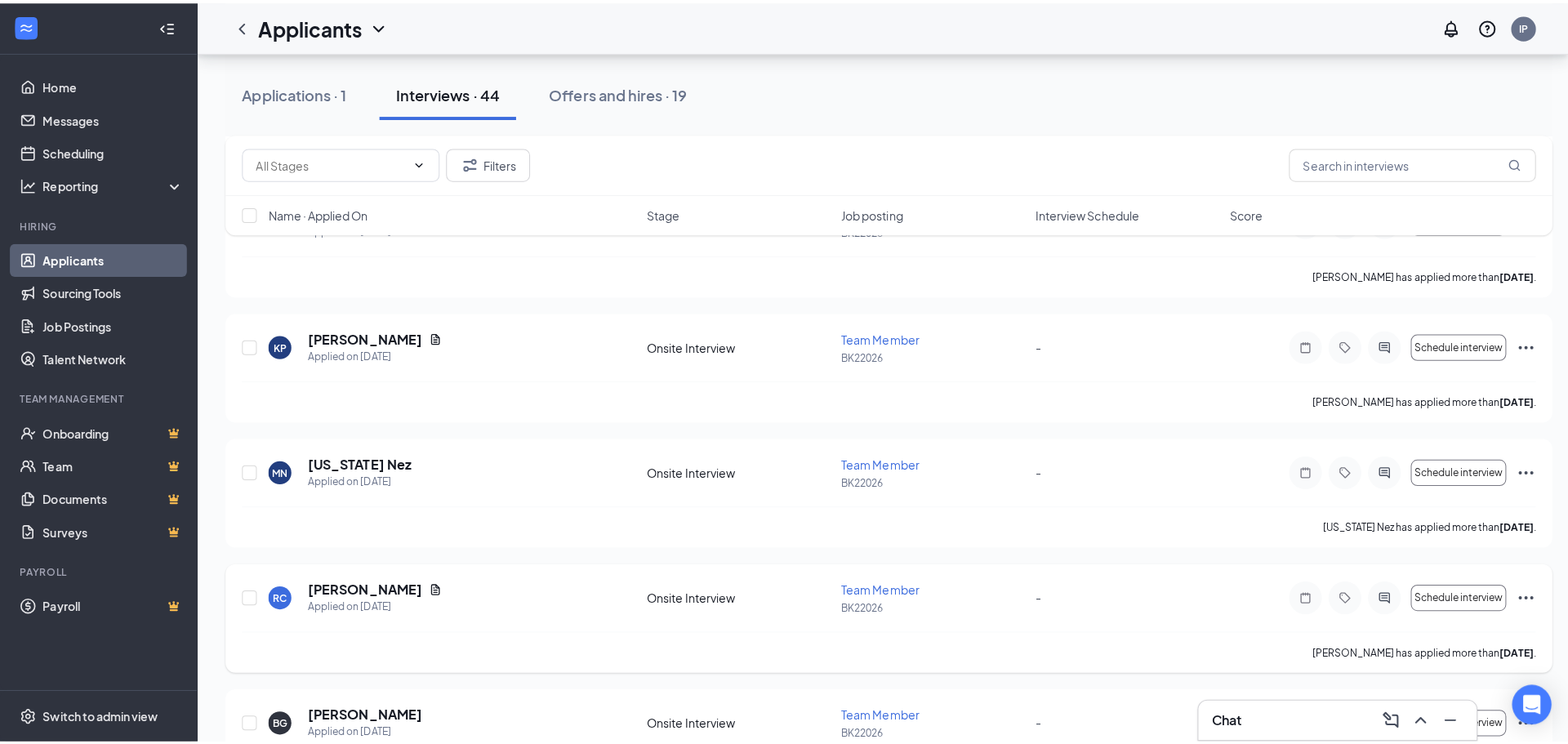
scroll to position [1061, 0]
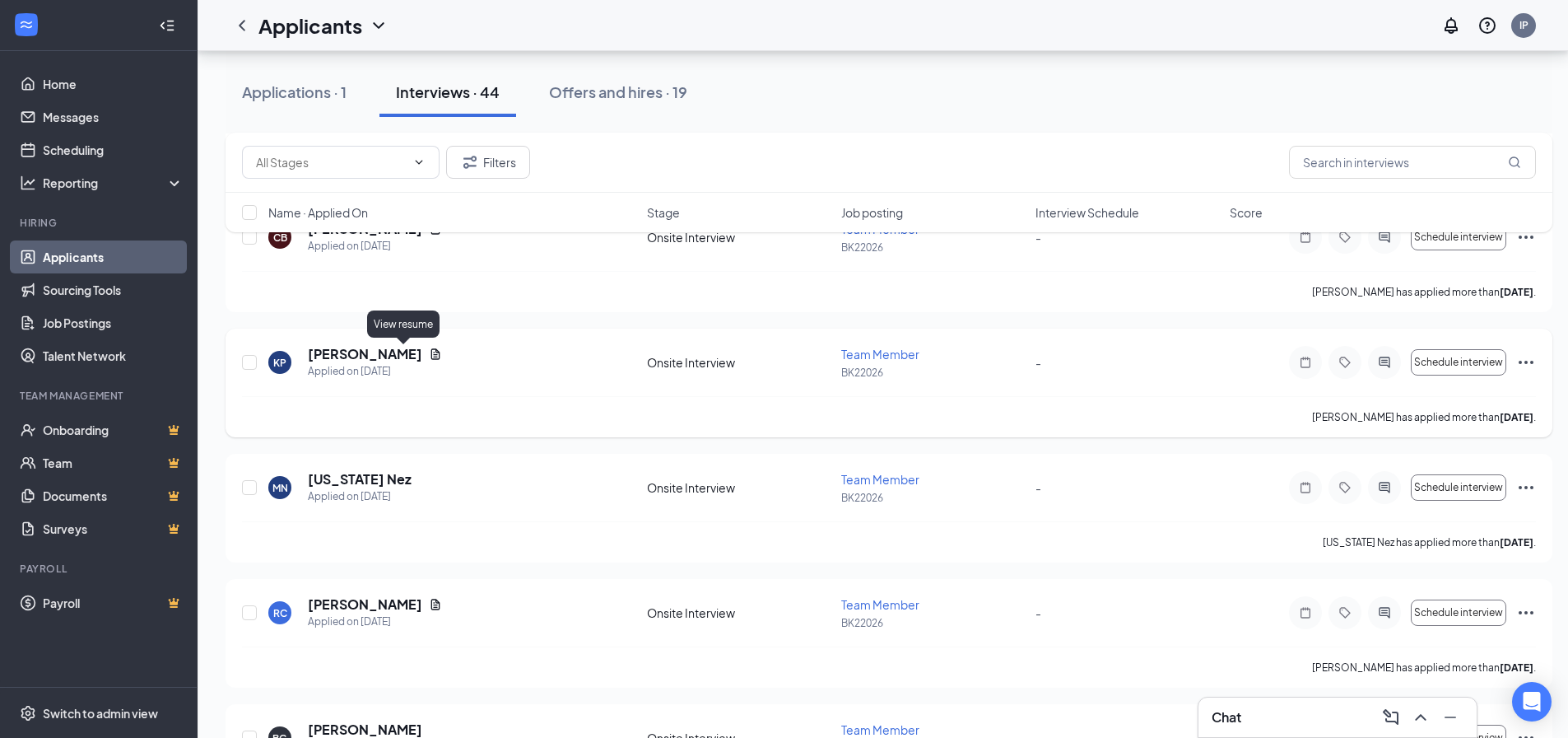
click at [431, 350] on icon "Document" at bounding box center [435, 353] width 9 height 11
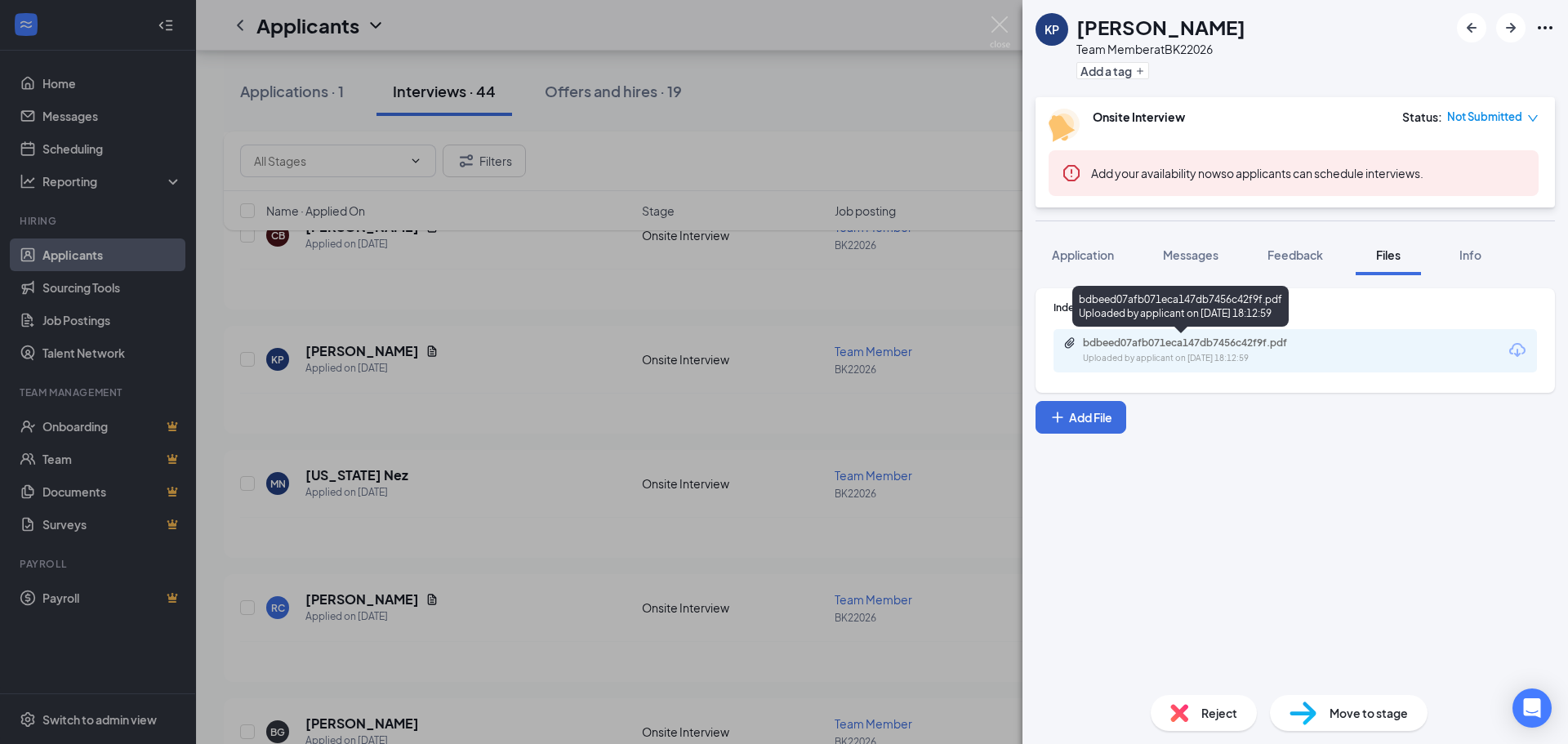
click at [1138, 357] on div "Uploaded by applicant on [DATE] 18:12:59" at bounding box center [1205, 358] width 245 height 13
drag, startPoint x: 396, startPoint y: 506, endPoint x: 467, endPoint y: 525, distance: 73.5
click at [398, 504] on div "KP [PERSON_NAME] Team Member at [GEOGRAPHIC_DATA] Add a tag Onsite Interview St…" at bounding box center [784, 372] width 1568 height 744
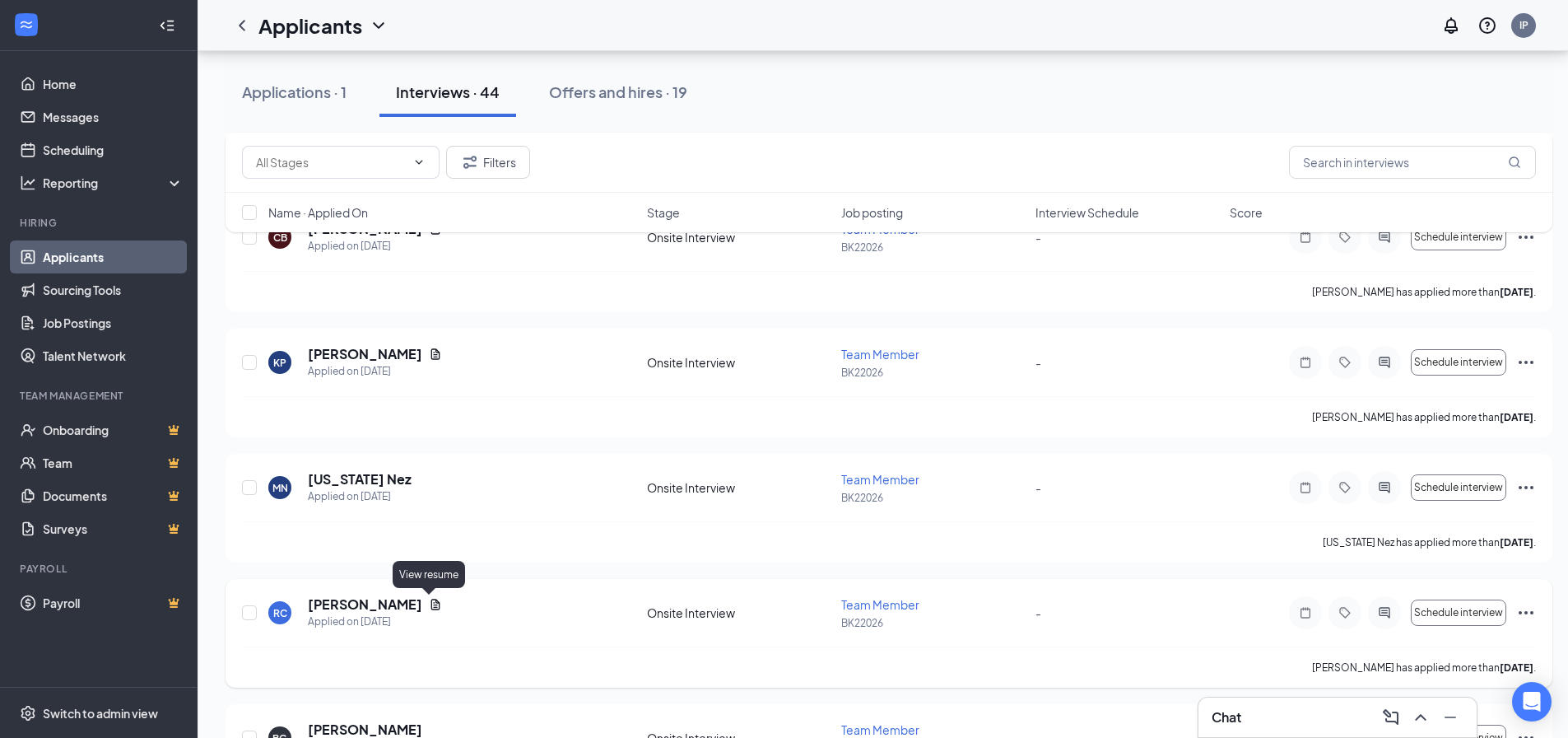
click at [429, 604] on icon "Document" at bounding box center [436, 604] width 13 height 13
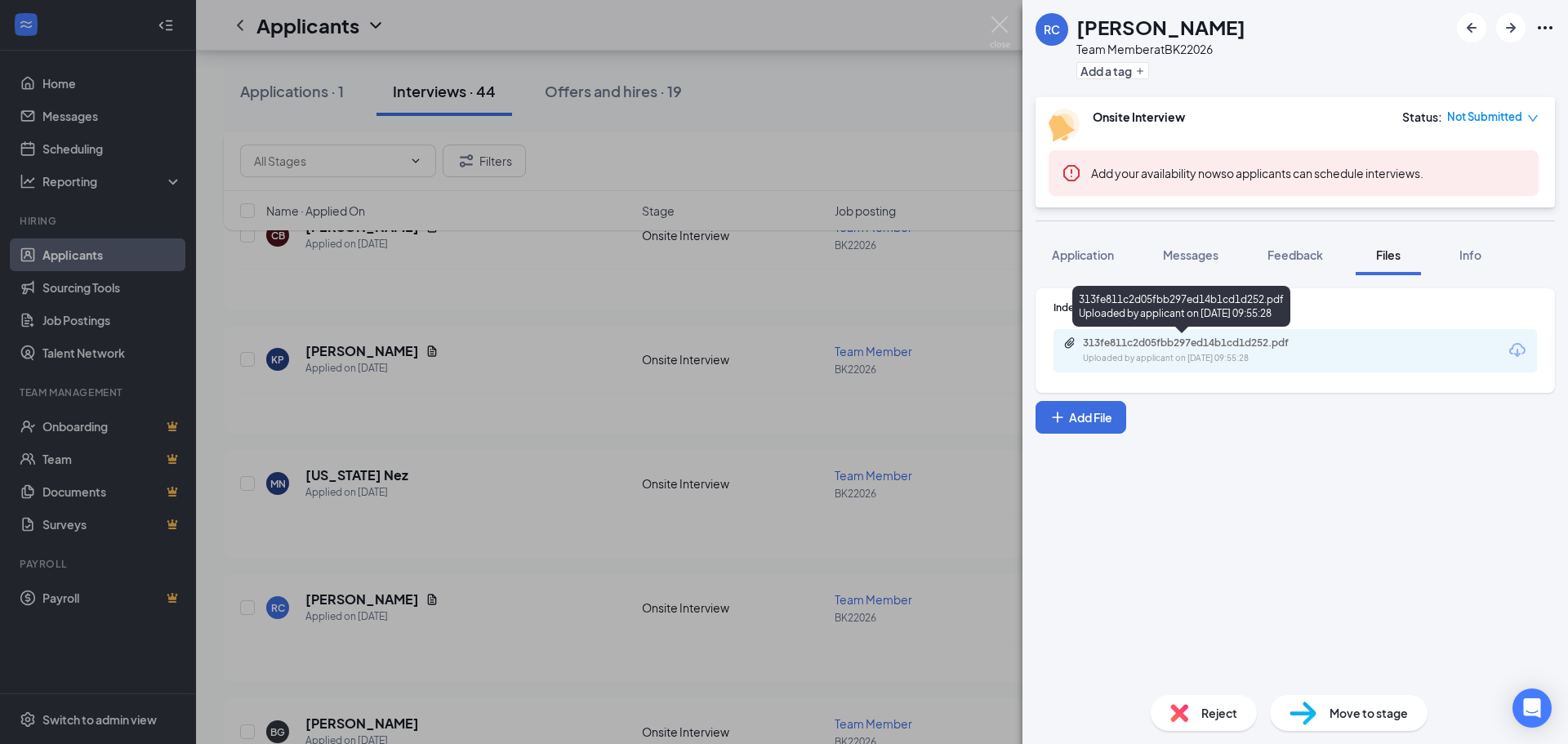
click at [1213, 340] on div "313fe811c2d05fbb297ed14b1cd1d252.pdf" at bounding box center [1197, 343] width 229 height 13
drag, startPoint x: 353, startPoint y: 598, endPoint x: 384, endPoint y: 506, distance: 97.1
click at [354, 596] on div "RC [PERSON_NAME] Team Member at [GEOGRAPHIC_DATA] Add a tag Onsite Interview St…" at bounding box center [784, 372] width 1568 height 744
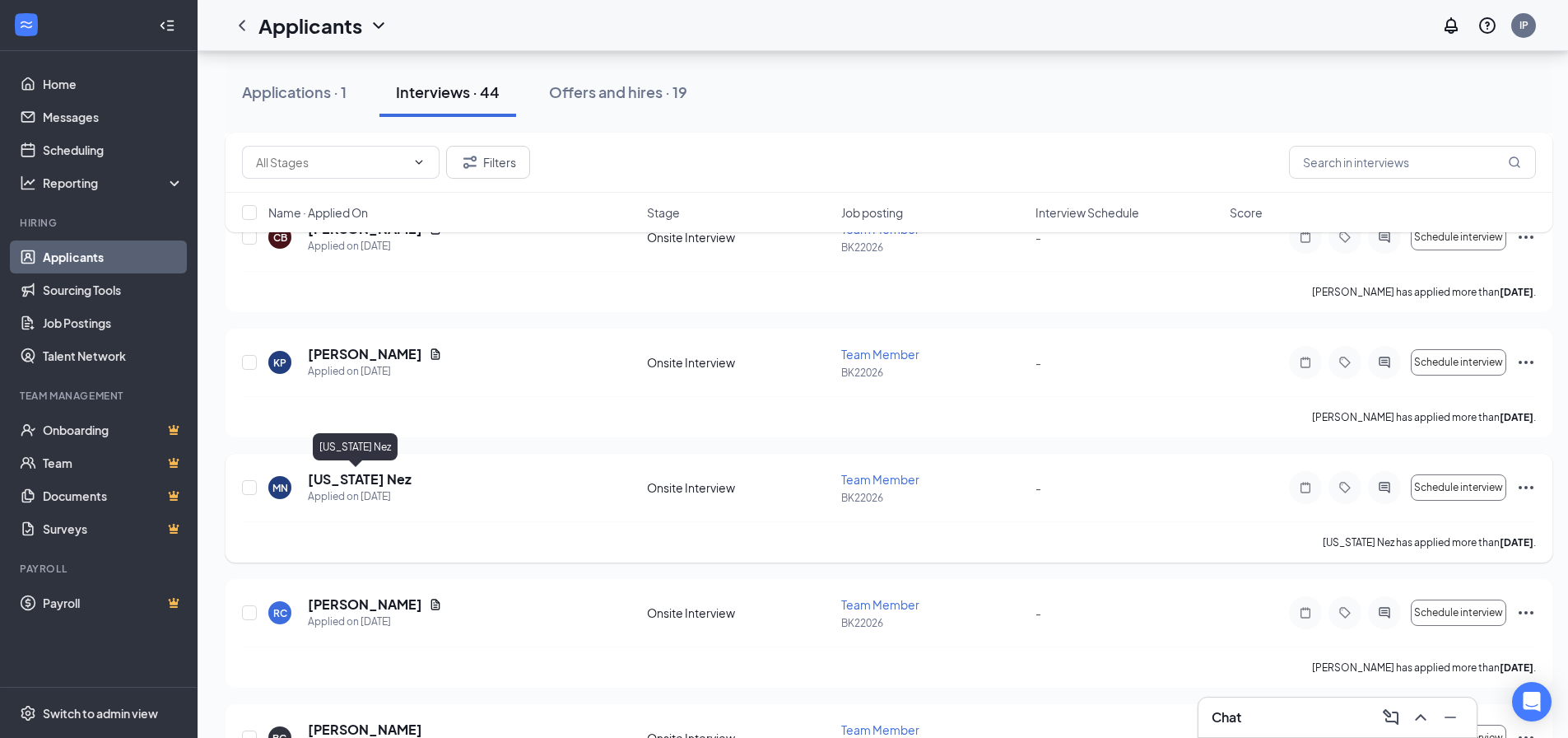
click at [378, 480] on h5 "[US_STATE] Nez" at bounding box center [359, 479] width 104 height 18
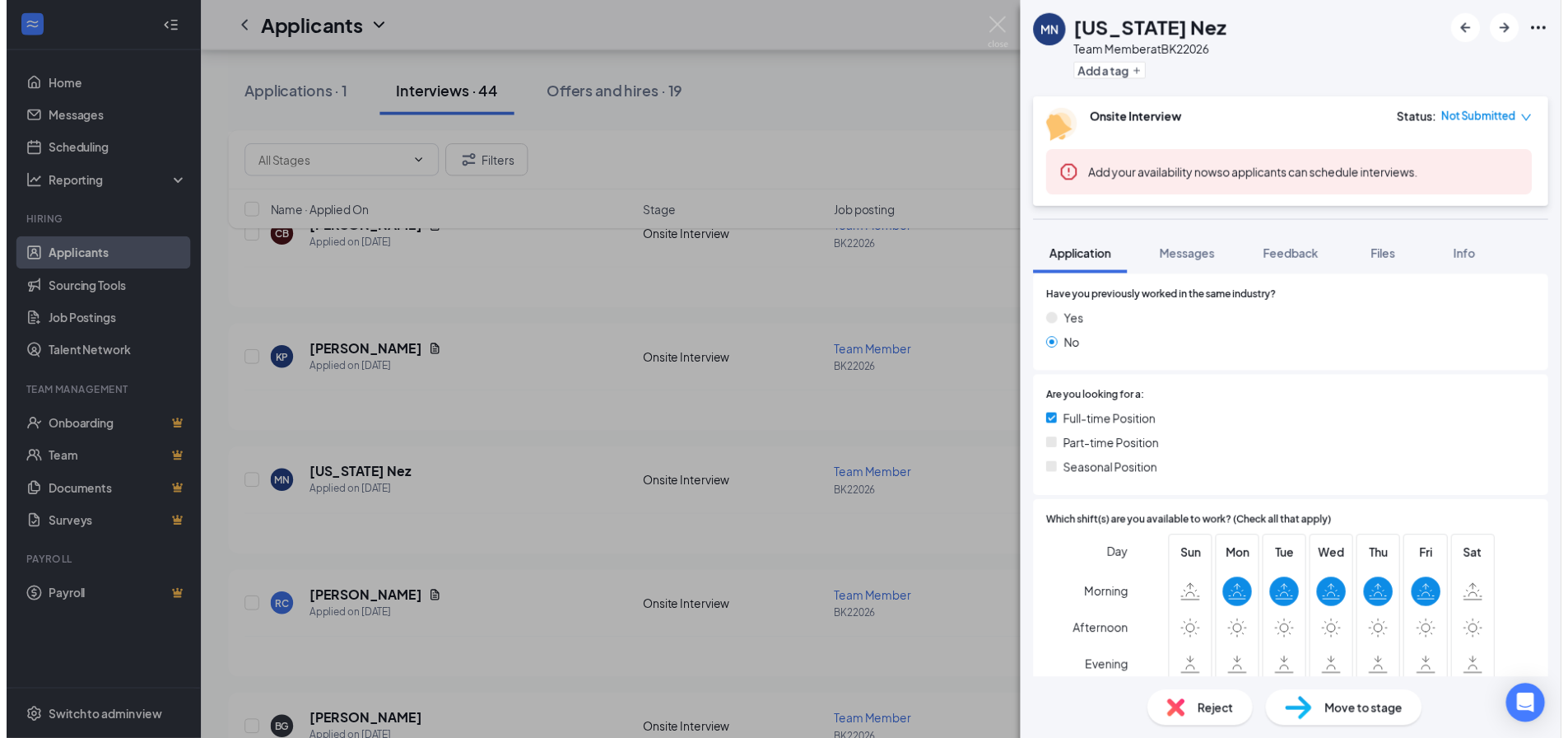
scroll to position [247, 0]
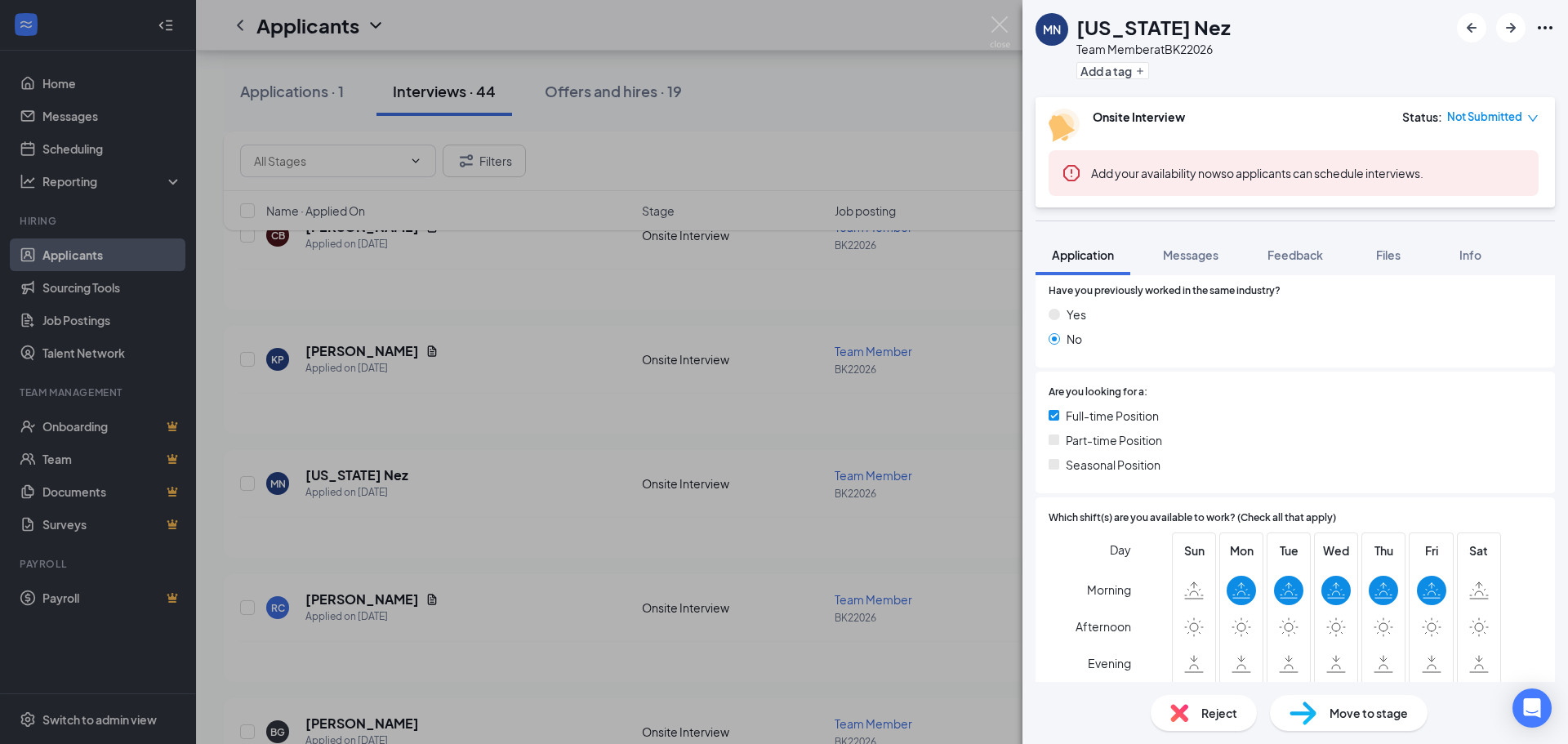
click at [701, 382] on div "MN [US_STATE] Nez Team Member at [GEOGRAPHIC_DATA] Add a tag Onsite Interview S…" at bounding box center [784, 372] width 1568 height 744
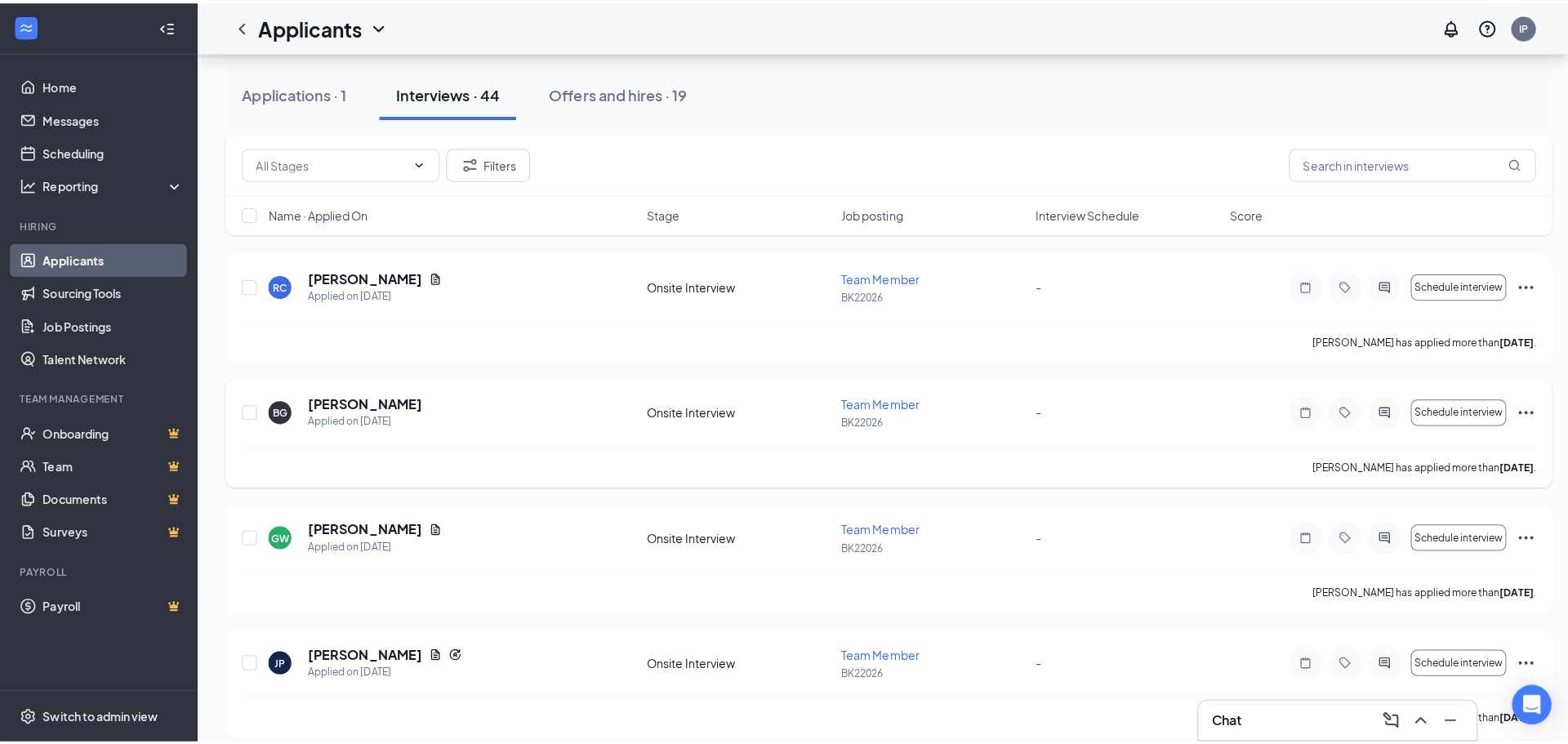
scroll to position [1389, 0]
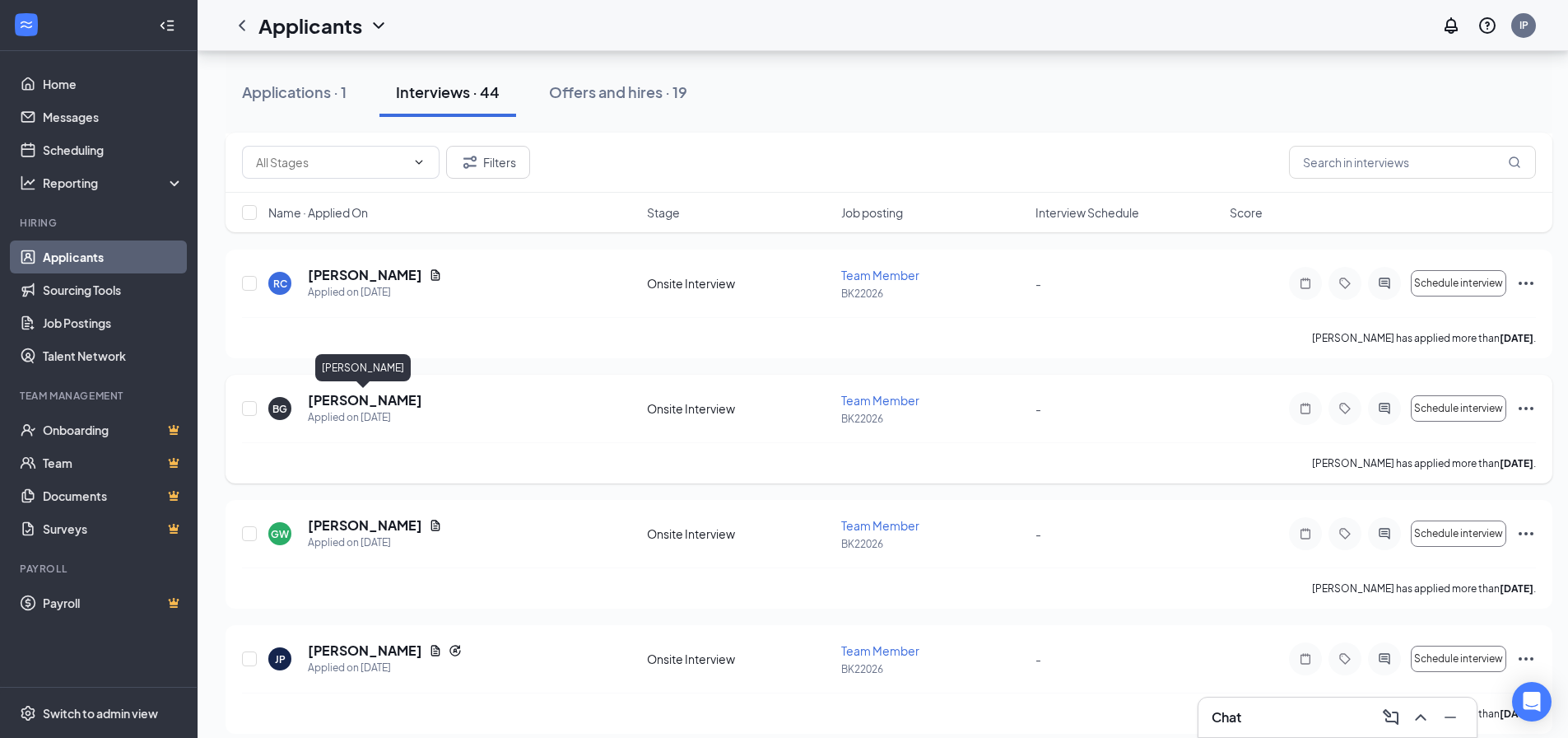
click at [372, 407] on h5 "[PERSON_NAME]" at bounding box center [365, 401] width 114 height 18
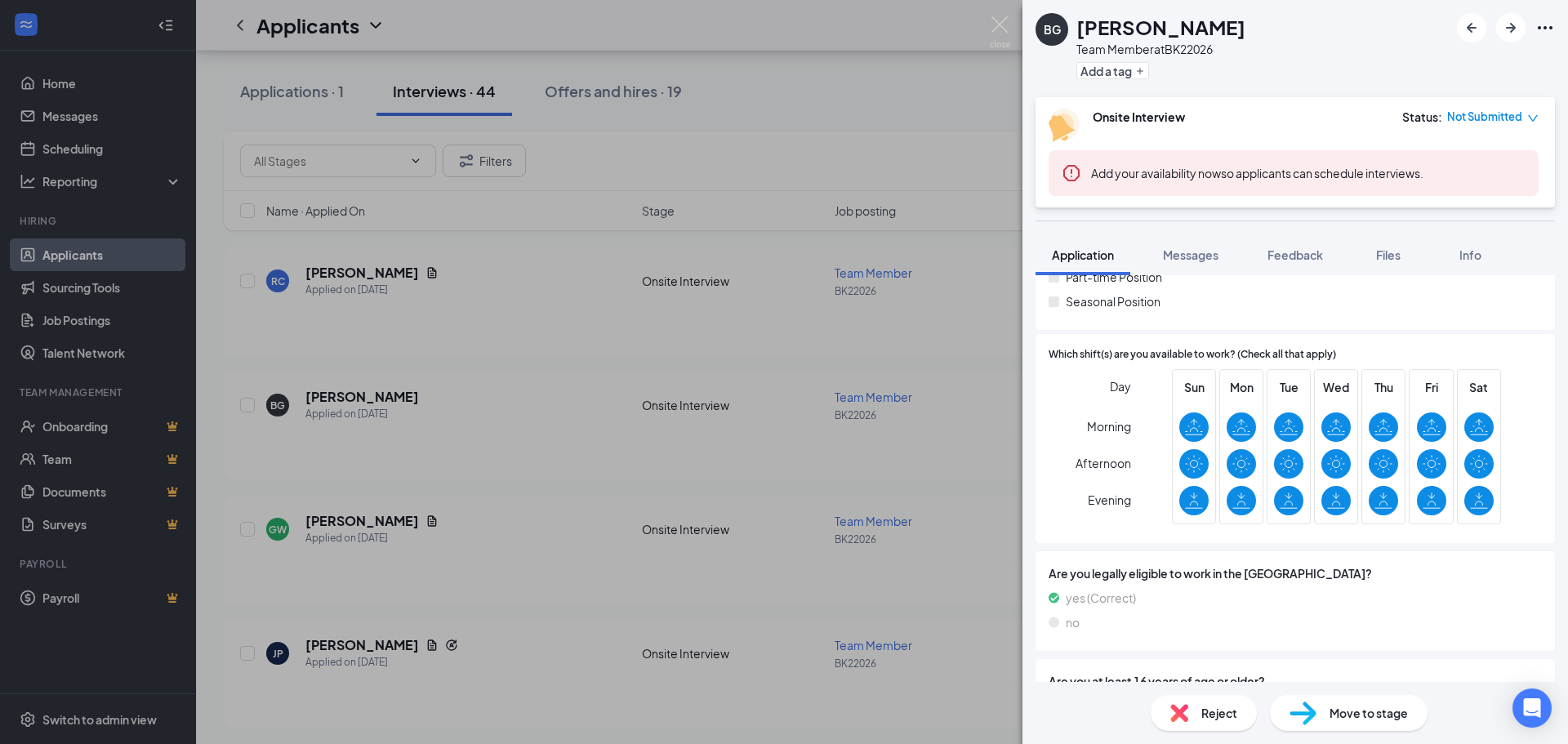
scroll to position [535, 0]
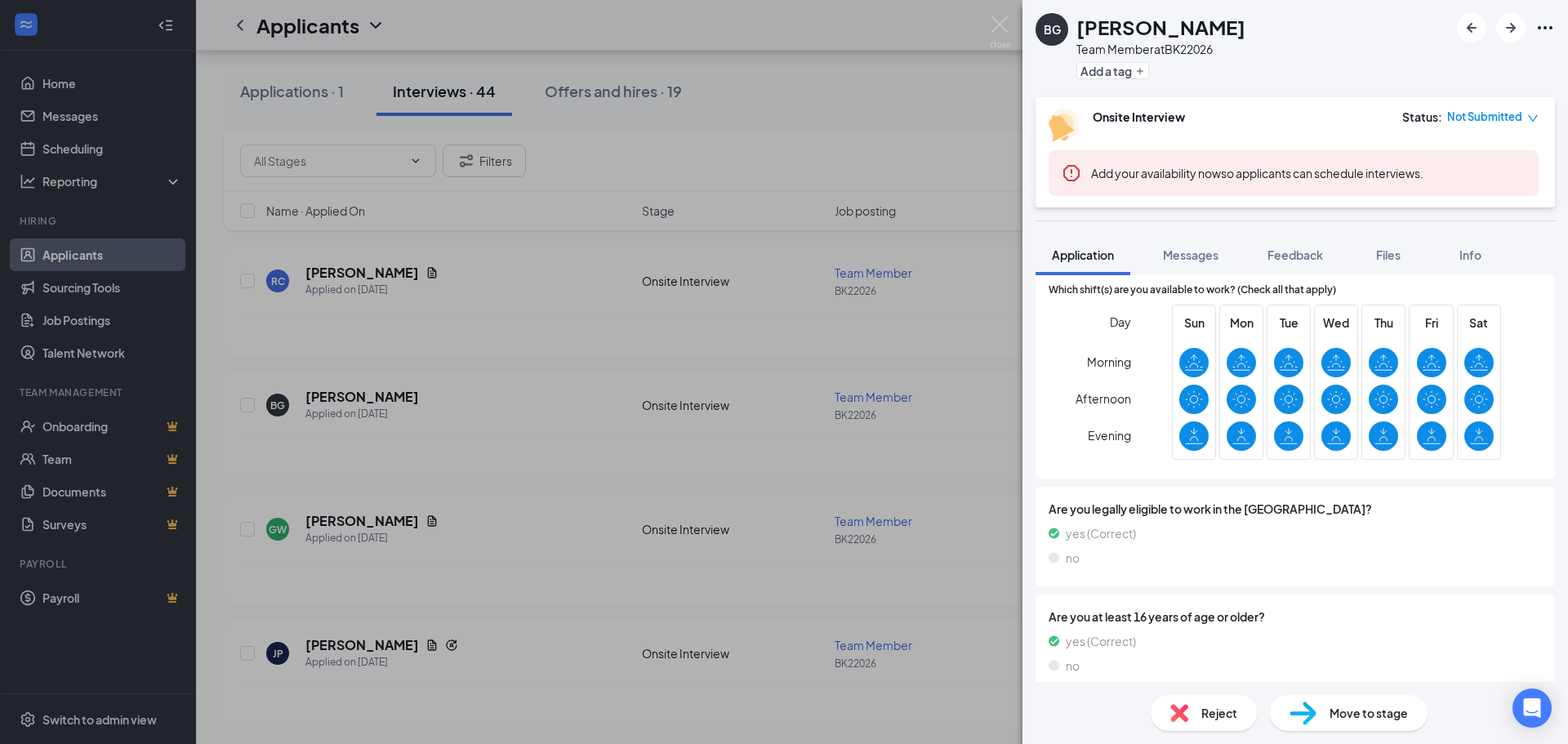
click at [839, 485] on div "[PERSON_NAME] Team Member at BK22026 Add a tag Onsite Interview Status : Not Su…" at bounding box center [784, 372] width 1568 height 744
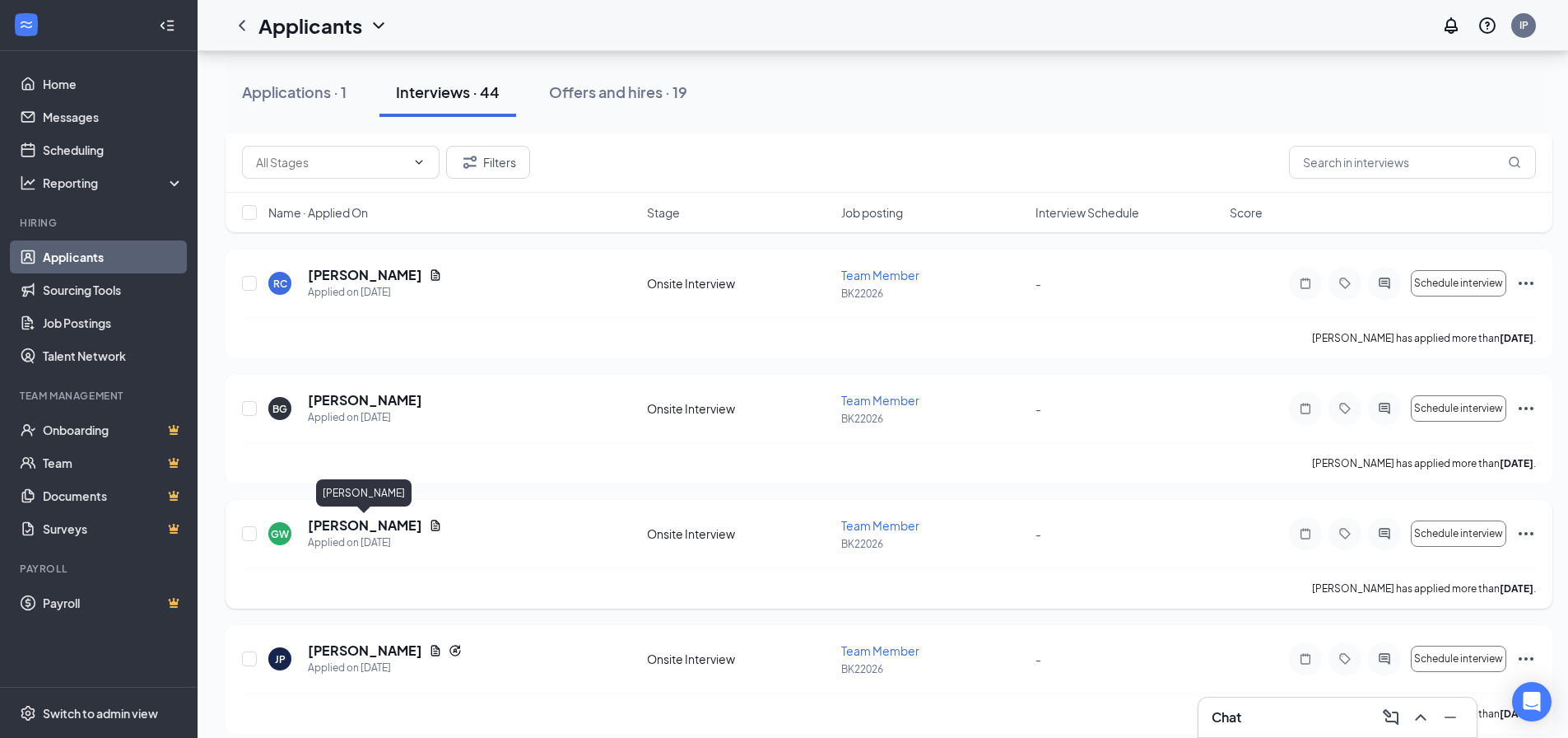
click at [404, 522] on h5 "[PERSON_NAME]" at bounding box center [365, 526] width 114 height 18
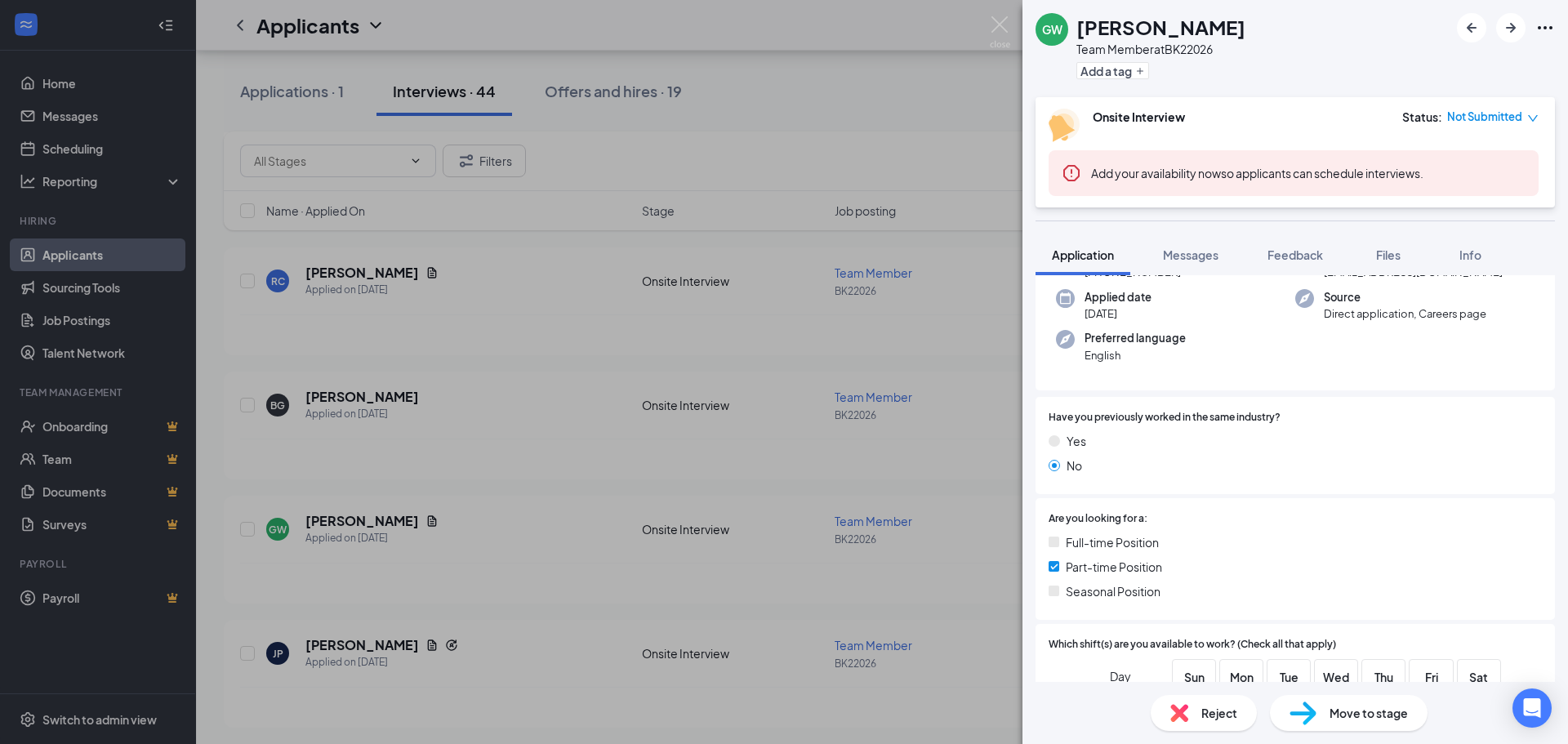
scroll to position [409, 0]
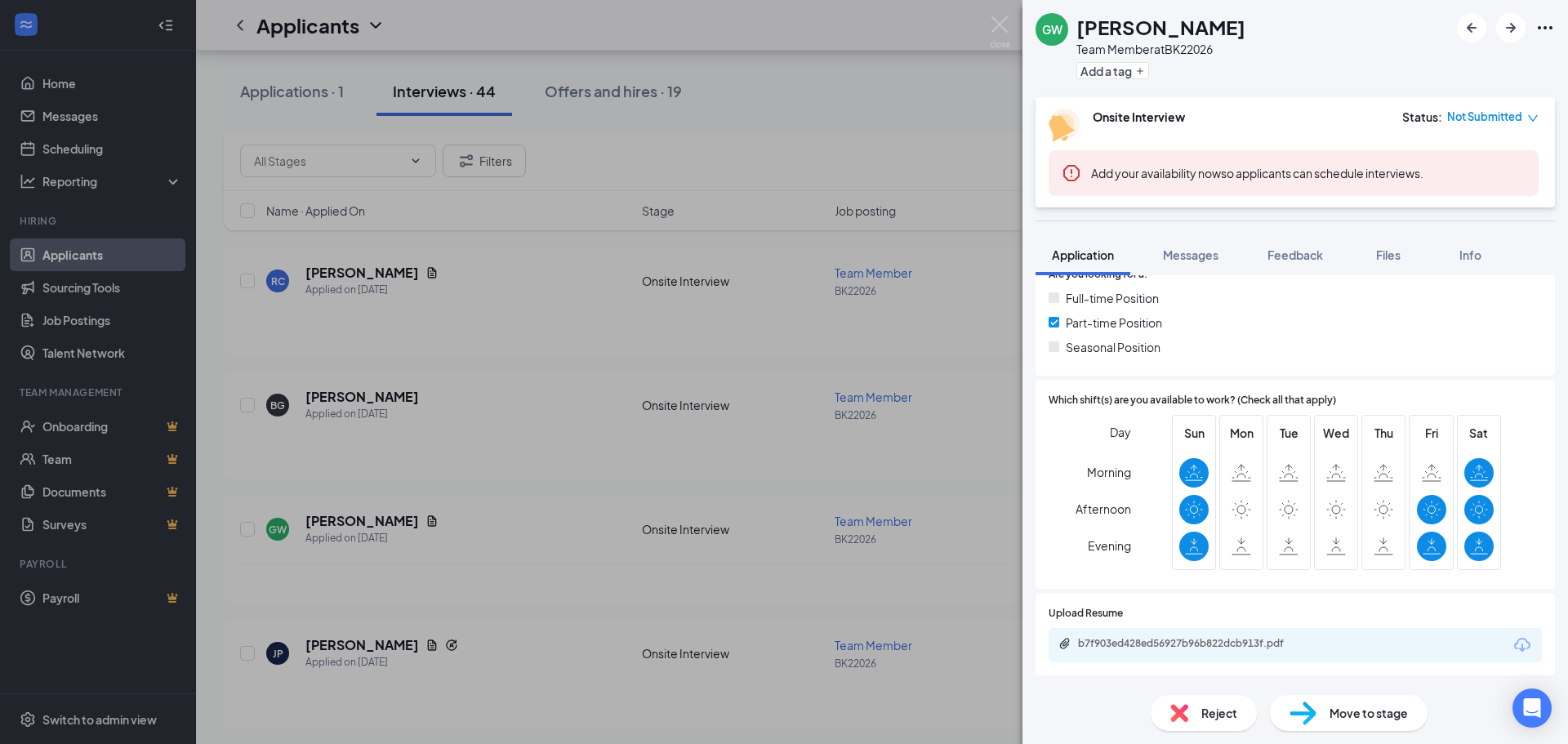
click at [649, 438] on div "GW [PERSON_NAME] Team Member at BK22026 Add a tag Onsite Interview Status : Not…" at bounding box center [784, 372] width 1568 height 744
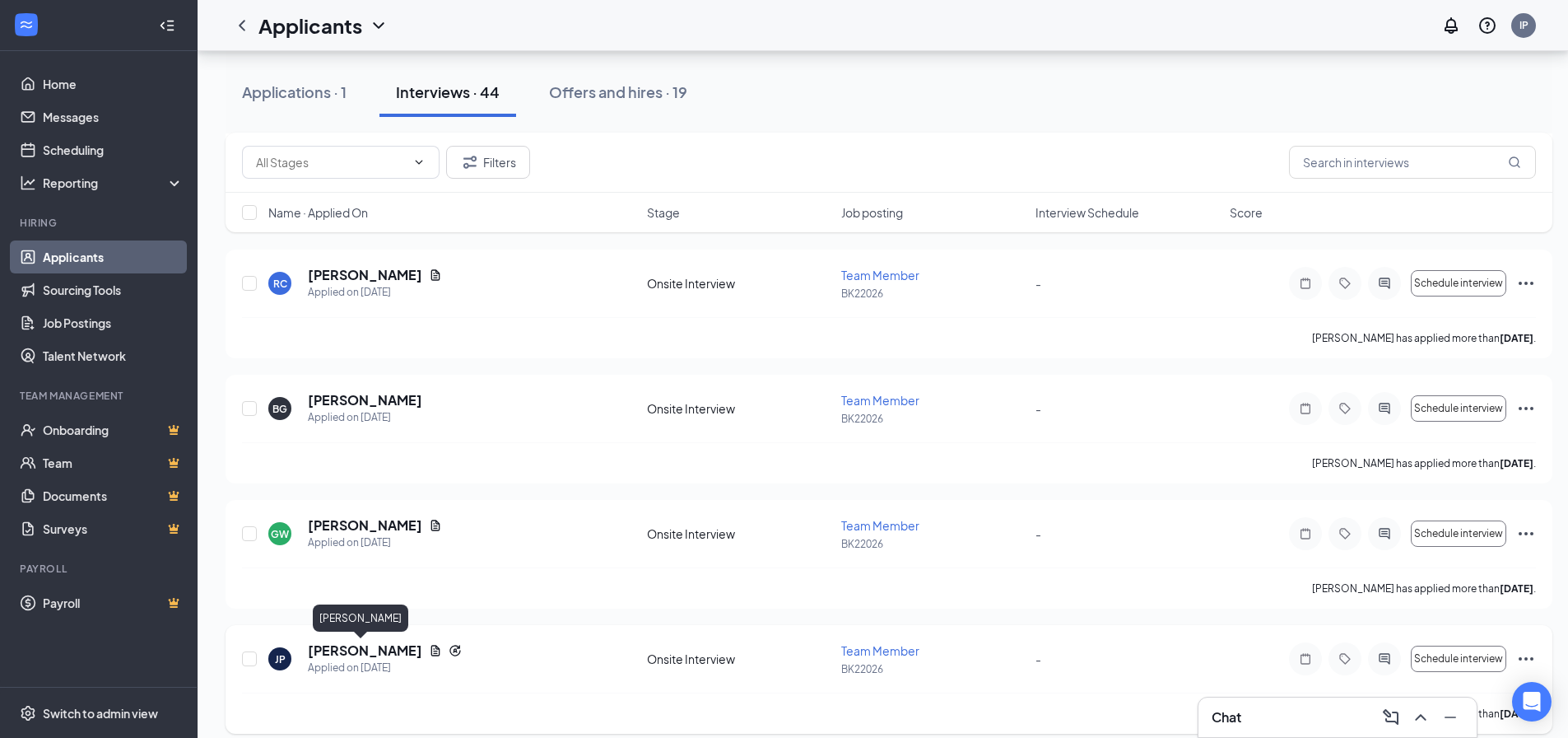
click at [331, 650] on h5 "[PERSON_NAME]" at bounding box center [365, 651] width 114 height 18
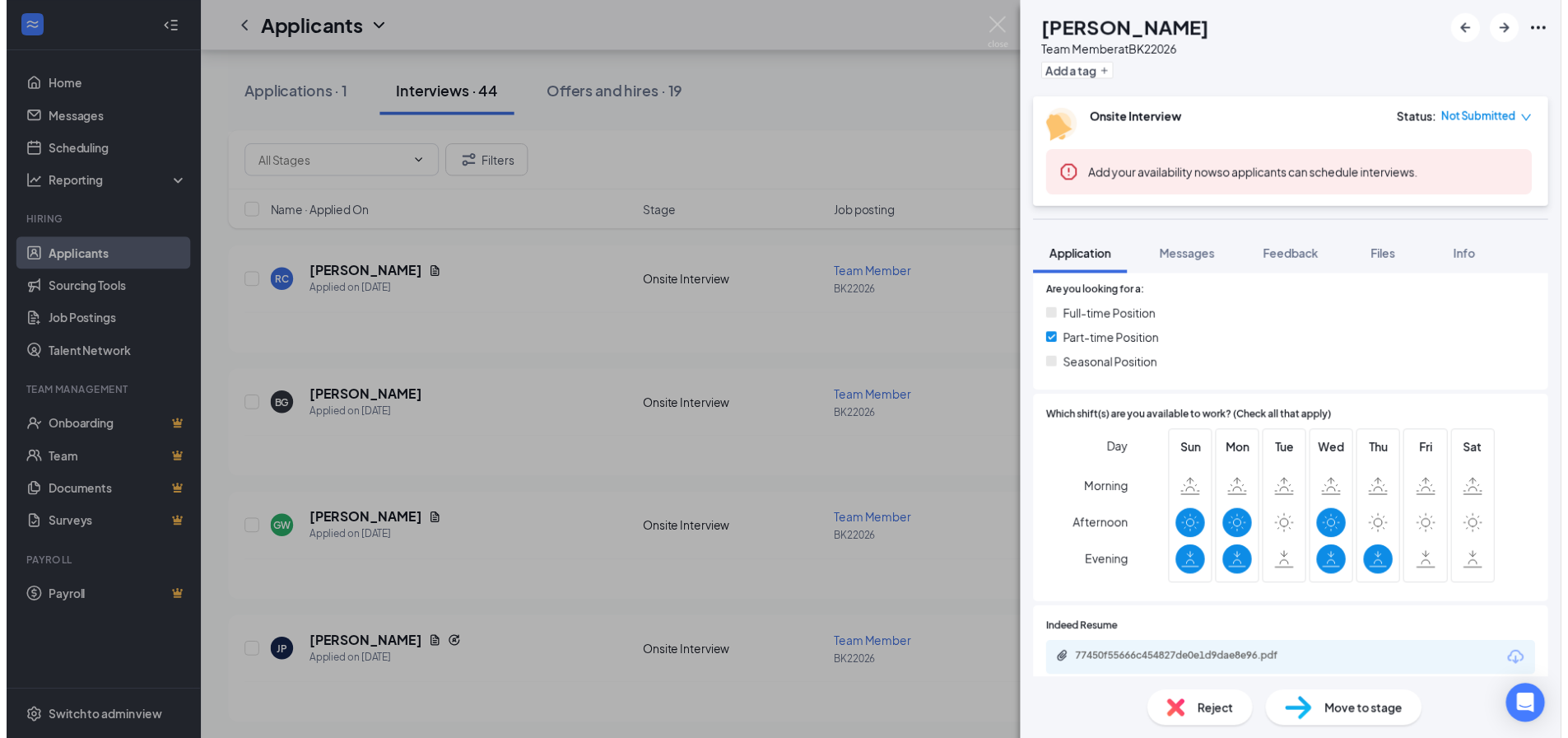
scroll to position [412, 0]
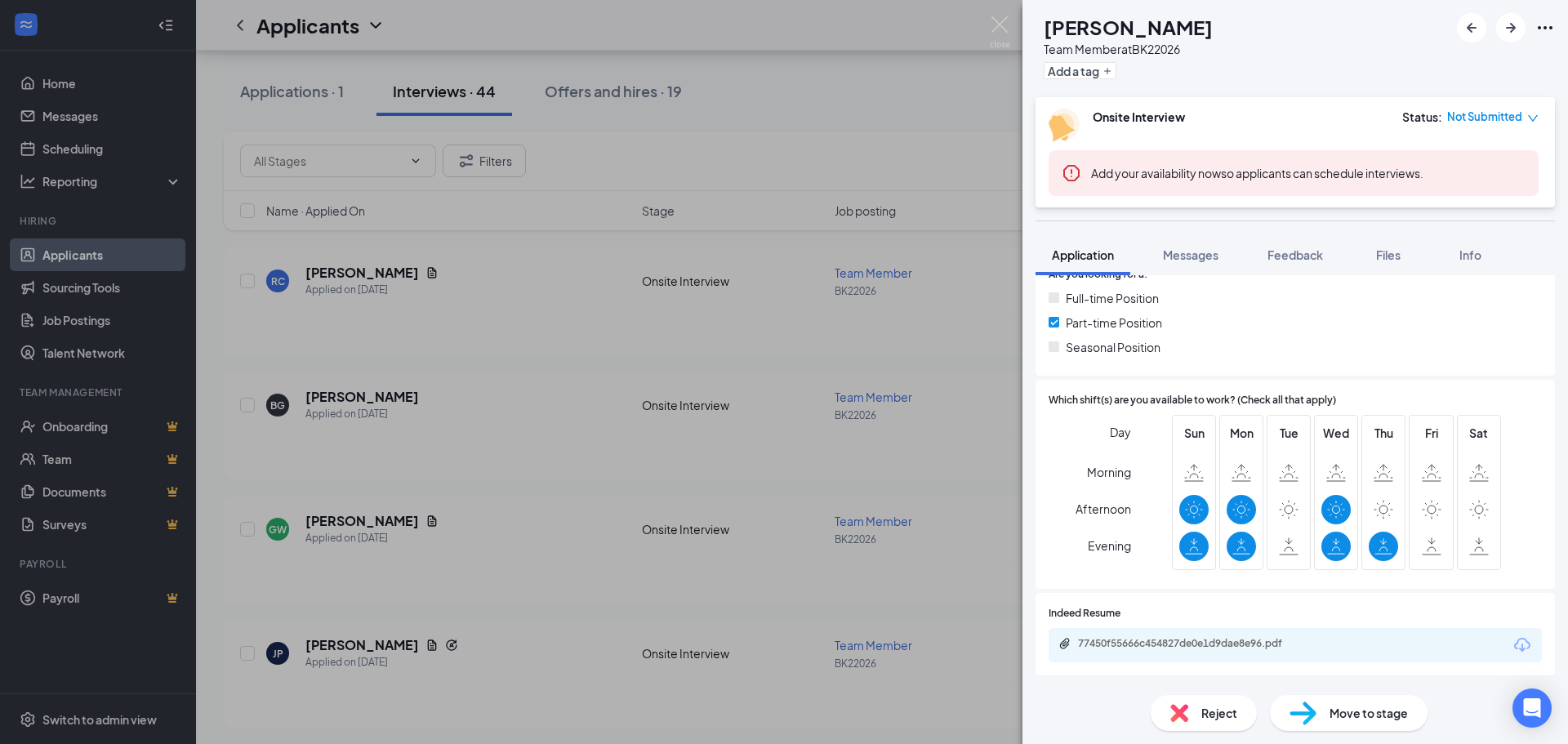
click at [863, 483] on div "[PERSON_NAME] Team Member at [GEOGRAPHIC_DATA] Add a tag Onsite Interview Statu…" at bounding box center [784, 372] width 1568 height 744
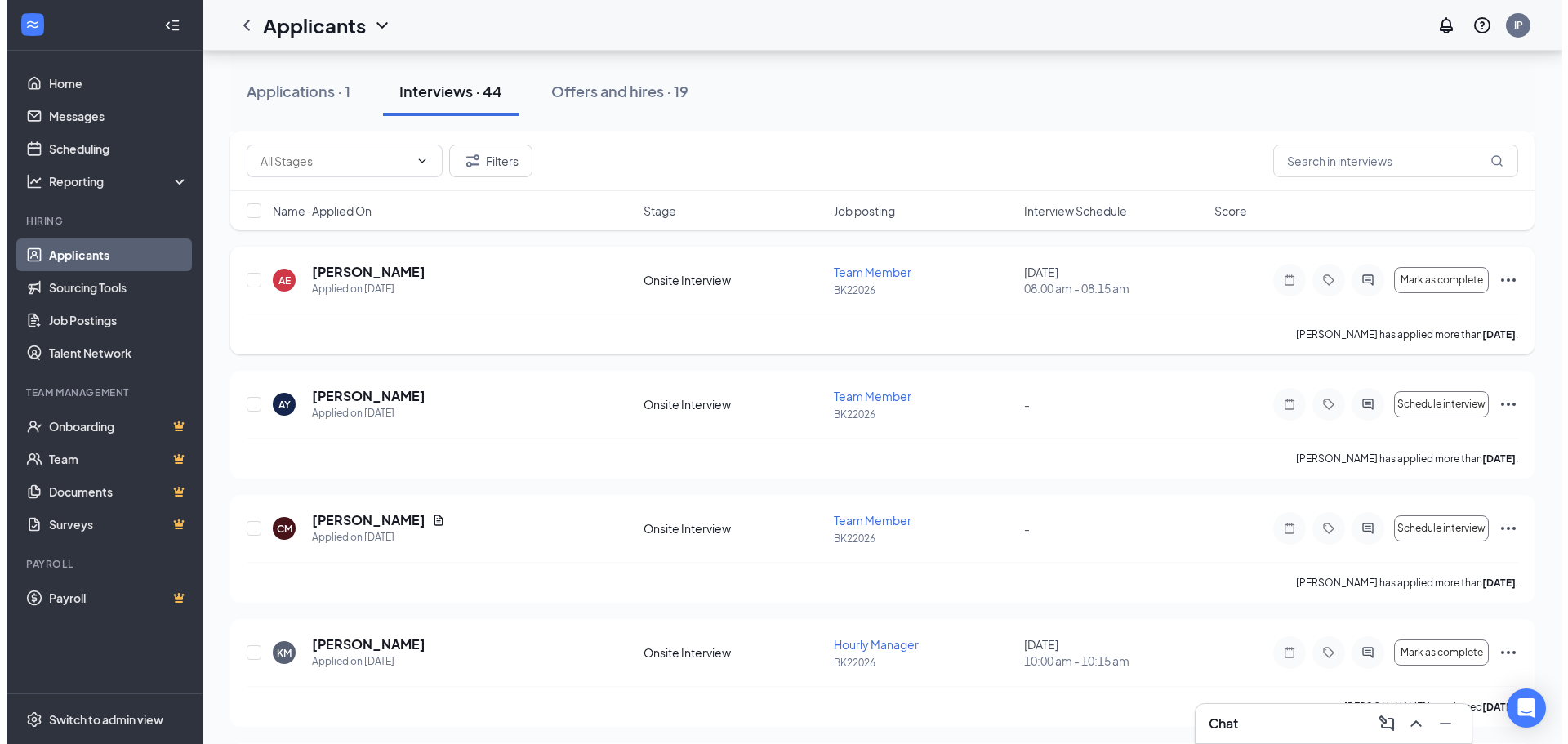
scroll to position [490, 0]
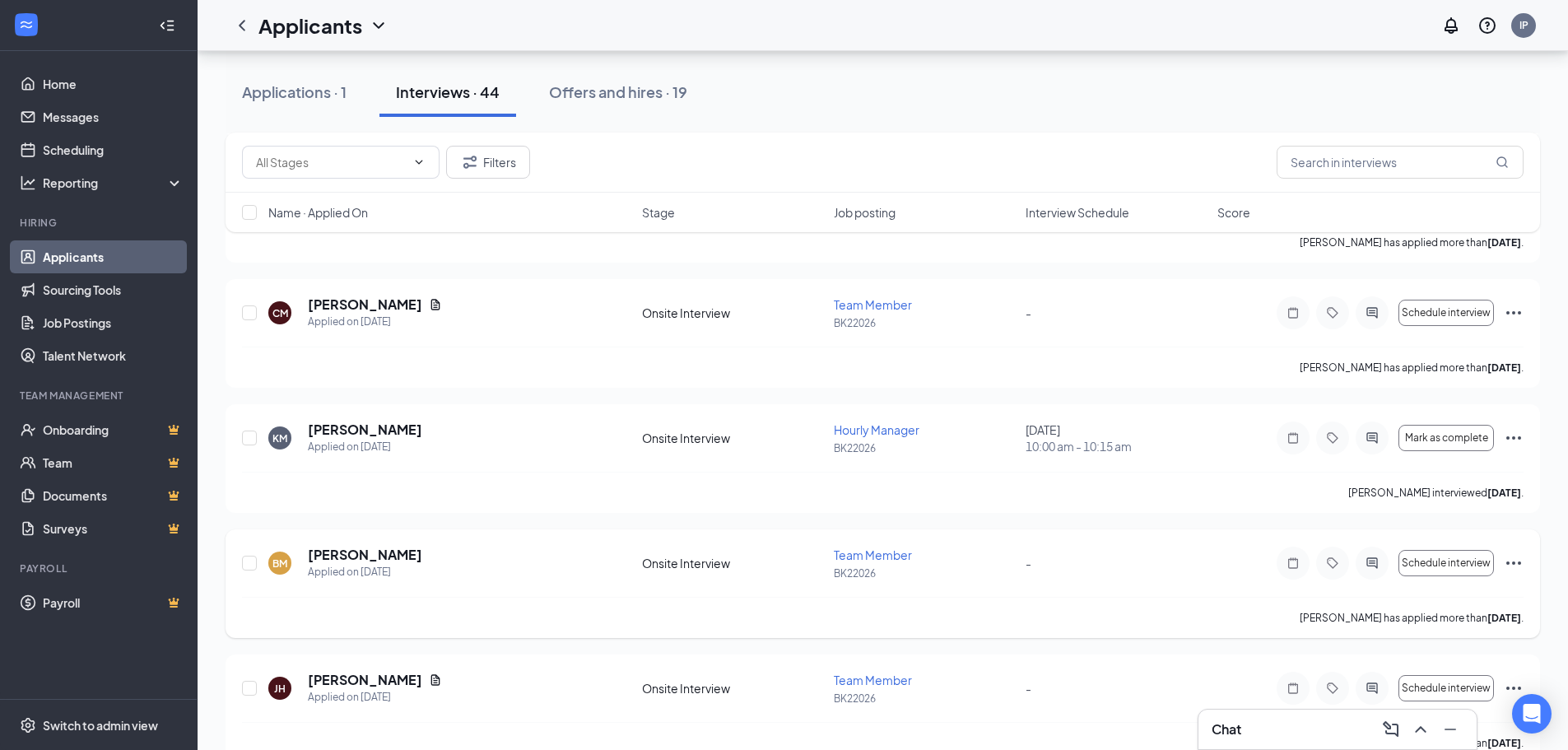
click at [384, 545] on div "BM [PERSON_NAME] Applied on [DATE] Onsite Interview Team Member BK22026 - Sched…" at bounding box center [883, 583] width 1314 height 109
click at [380, 554] on h5 "[PERSON_NAME]" at bounding box center [365, 555] width 114 height 18
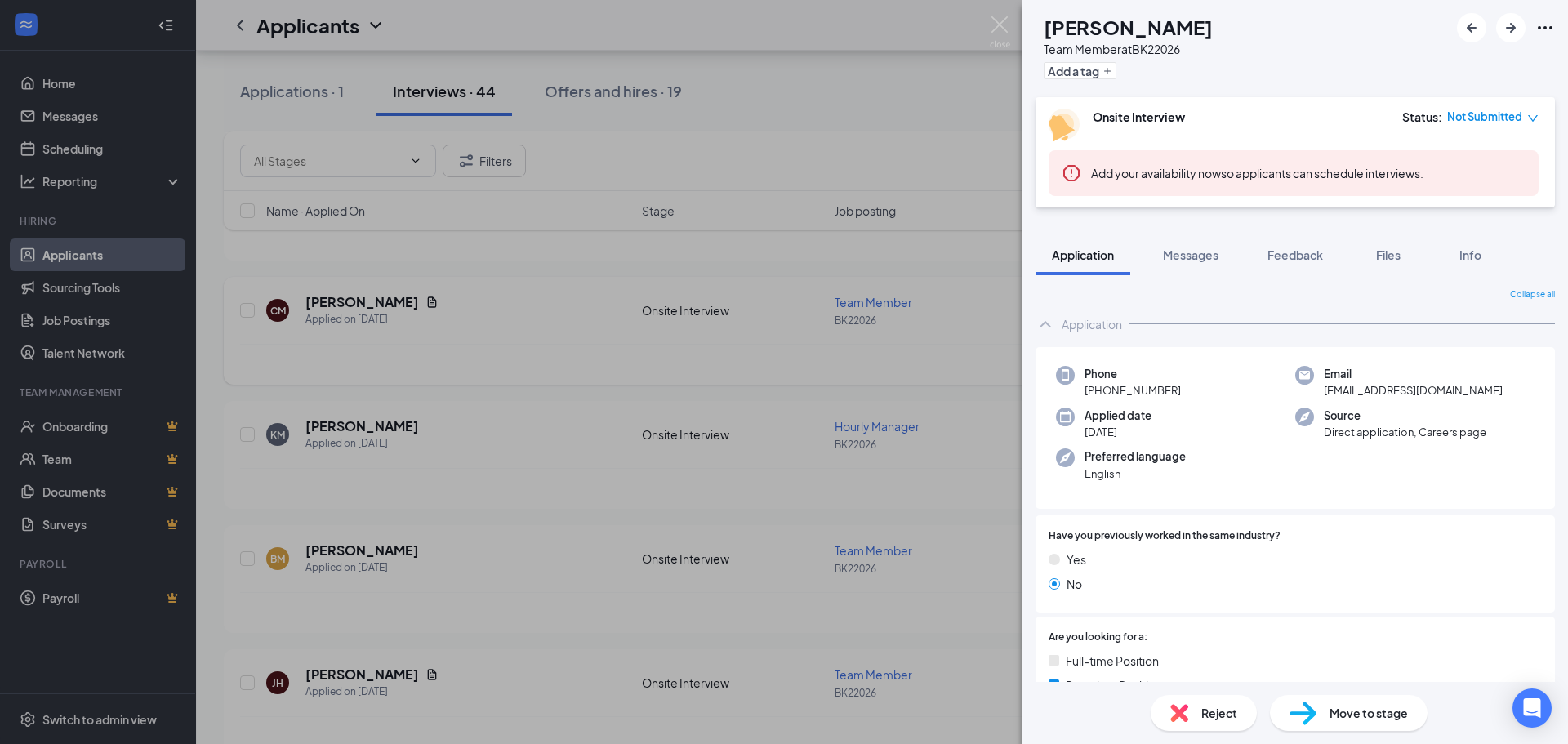
drag, startPoint x: 407, startPoint y: 391, endPoint x: 459, endPoint y: 354, distance: 63.8
click at [408, 391] on div "BM [PERSON_NAME] Team Member at BK22026 Add a tag Onsite Interview Status : Not…" at bounding box center [784, 372] width 1568 height 744
